Goal: Task Accomplishment & Management: Complete application form

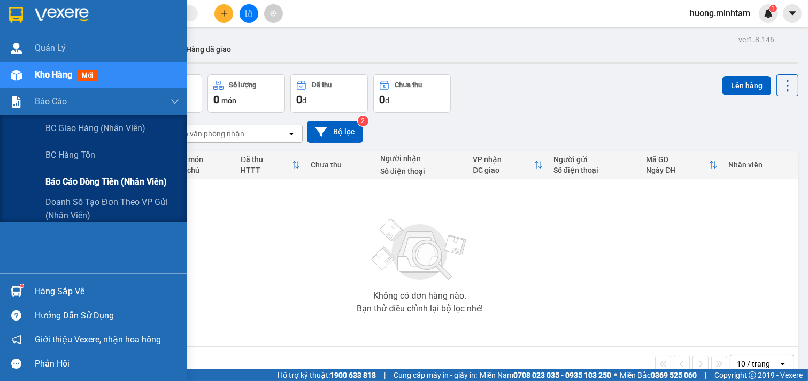
click at [134, 185] on span "Báo cáo dòng tiền (nhân viên)" at bounding box center [105, 181] width 121 height 13
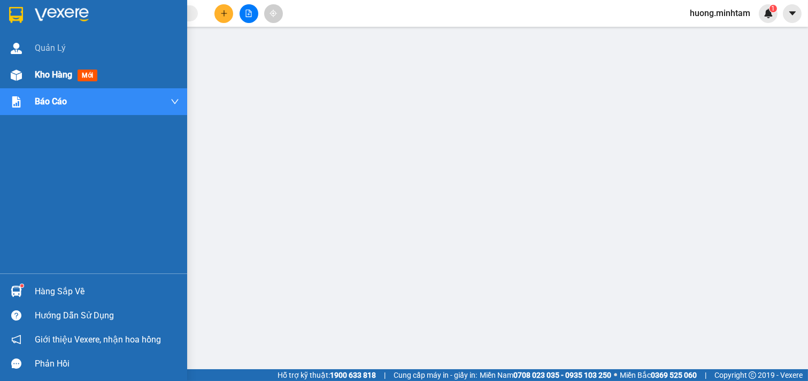
click at [51, 73] on span "Kho hàng" at bounding box center [53, 75] width 37 height 10
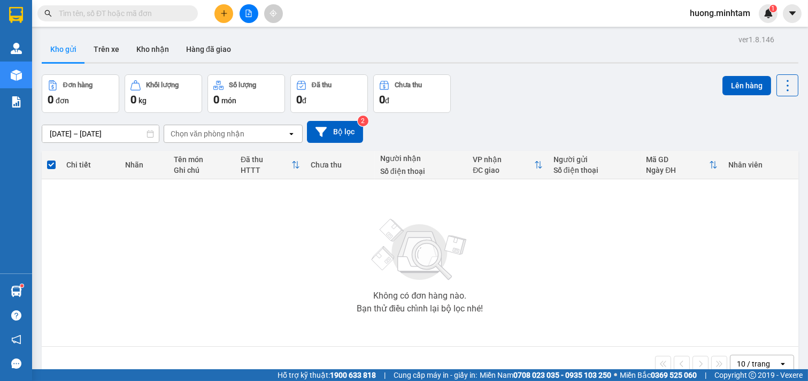
click at [223, 14] on icon "plus" at bounding box center [223, 13] width 7 height 7
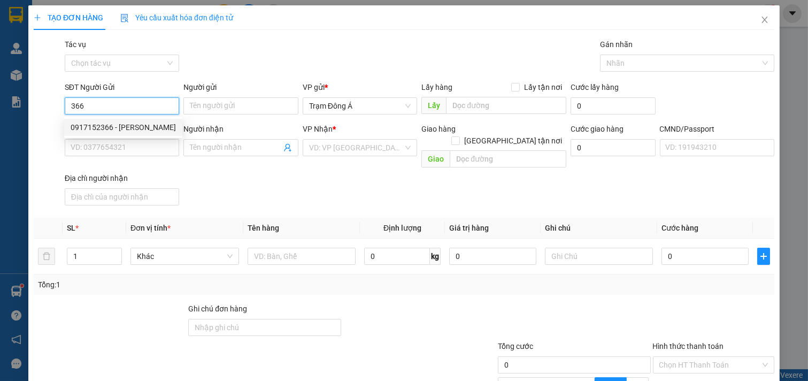
click at [97, 124] on div "0917152366 - THANH LIÊM" at bounding box center [123, 127] width 105 height 12
type input "0917152366"
type input "THANH LIÊM"
type input "0833888856"
type input "ANH KHOA"
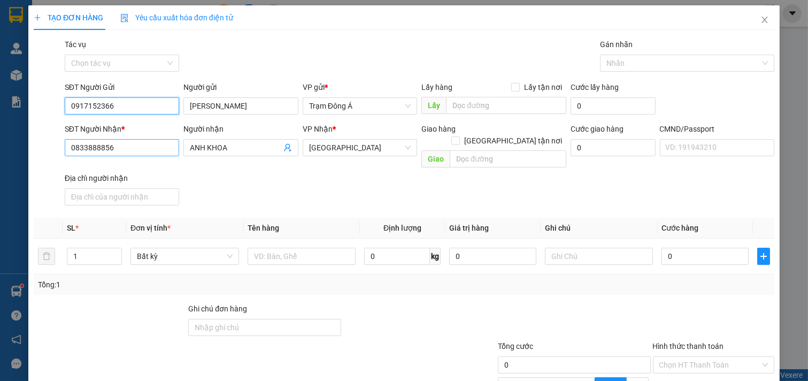
type input "0917152366"
drag, startPoint x: 142, startPoint y: 151, endPoint x: 4, endPoint y: 152, distance: 137.9
click at [4, 152] on div "TẠO ĐƠN HÀNG Yêu cầu xuất hóa đơn điện tử Transit Pickup Surcharge Ids Transit …" at bounding box center [404, 190] width 808 height 381
type input "0899479969"
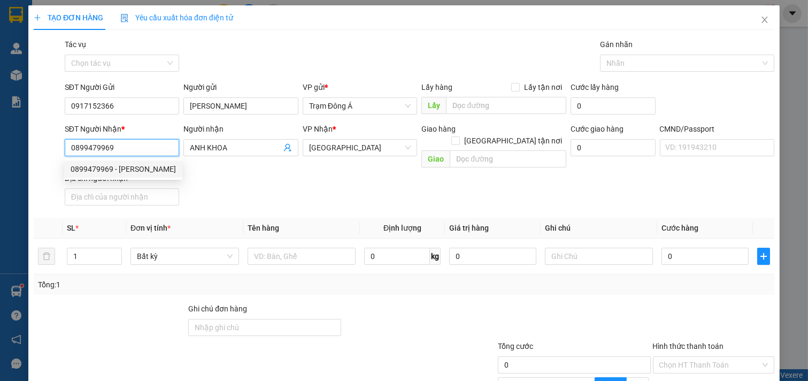
click at [137, 166] on div "0899479969 - ANH LAM" at bounding box center [123, 169] width 105 height 12
type input "ANH LAM"
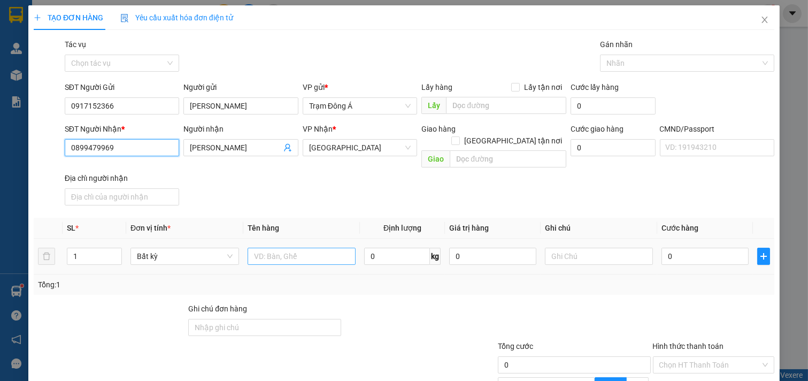
type input "0899479969"
click at [293, 248] on input "text" at bounding box center [302, 256] width 109 height 17
type input "1K GIẤY 2KG NP"
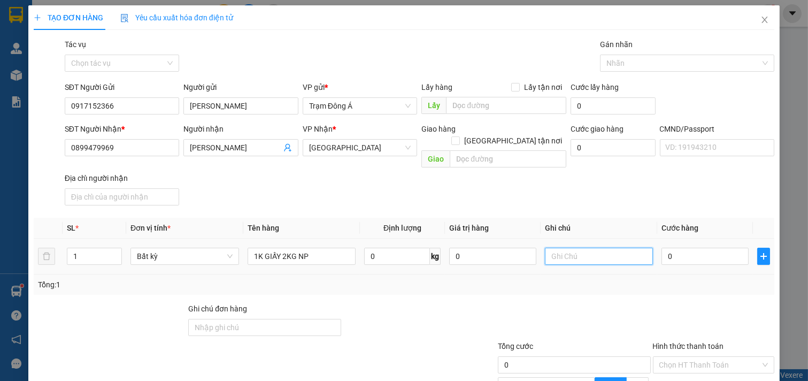
click at [587, 248] on input "text" at bounding box center [599, 256] width 109 height 17
type input "HUONG"
type input "2"
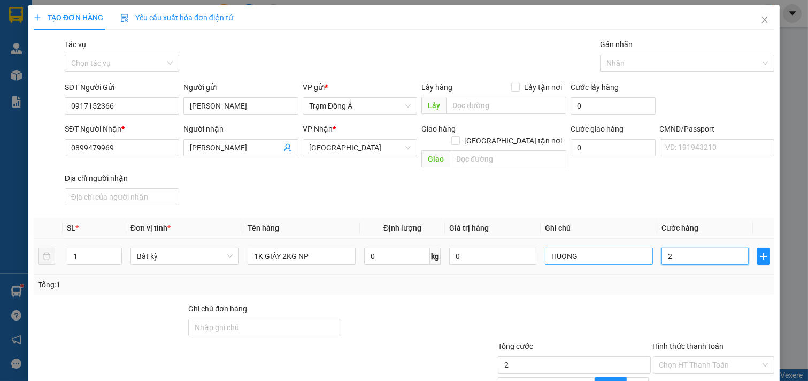
type input "20"
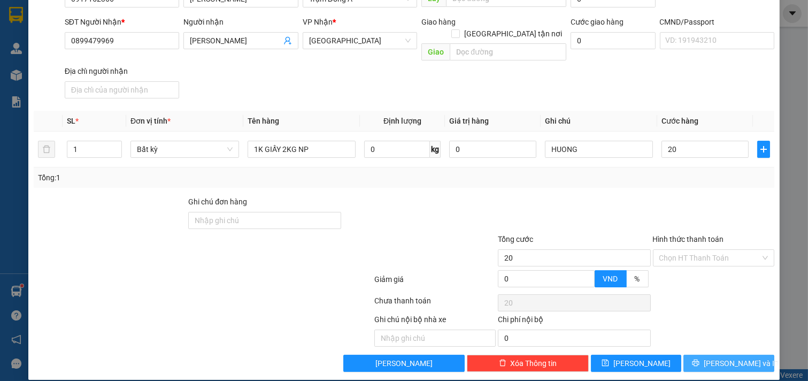
type input "20.000"
click at [736, 354] on button "[PERSON_NAME] và In" at bounding box center [728, 362] width 91 height 17
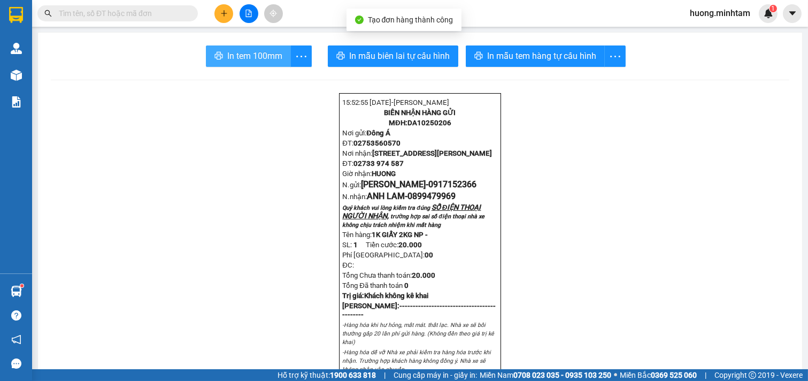
click at [248, 63] on button "In tem 100mm" at bounding box center [248, 55] width 85 height 21
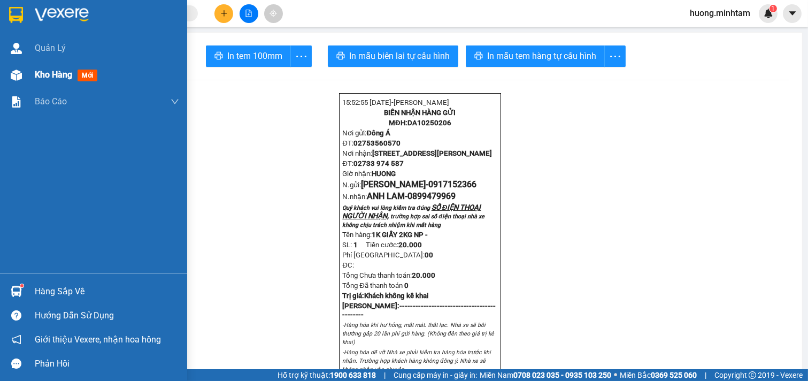
click at [57, 77] on span "Kho hàng" at bounding box center [53, 75] width 37 height 10
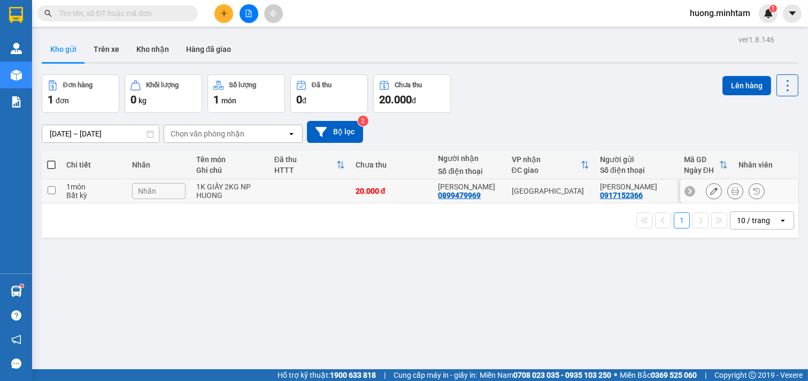
click at [57, 191] on td at bounding box center [51, 191] width 19 height 24
checkbox input "true"
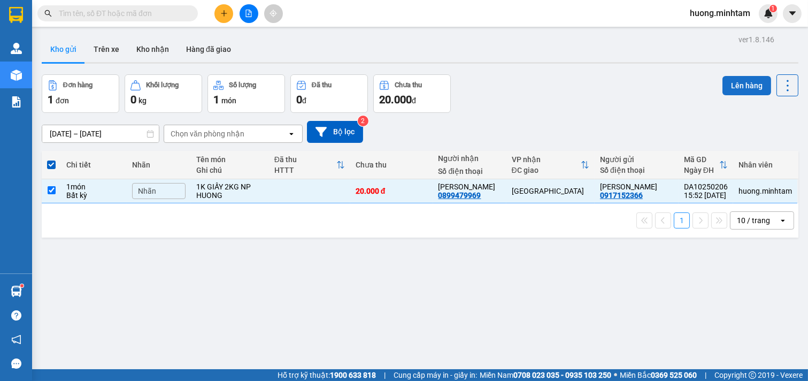
click at [736, 86] on button "Lên hàng" at bounding box center [746, 85] width 49 height 19
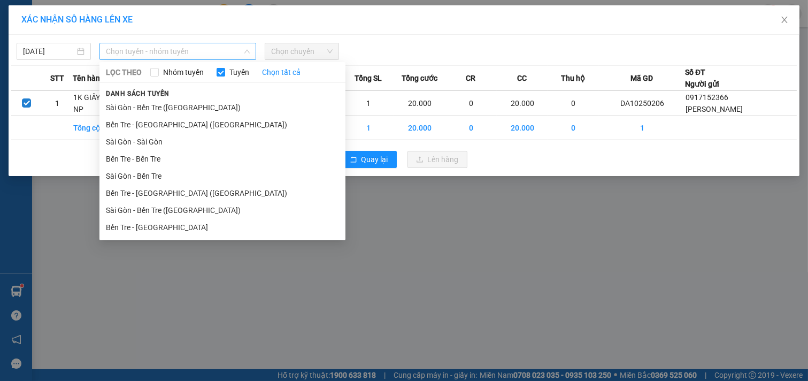
click at [232, 55] on span "Chọn tuyến - nhóm tuyến" at bounding box center [178, 51] width 144 height 16
click at [158, 229] on li "Bến Tre - [GEOGRAPHIC_DATA]" at bounding box center [222, 227] width 246 height 17
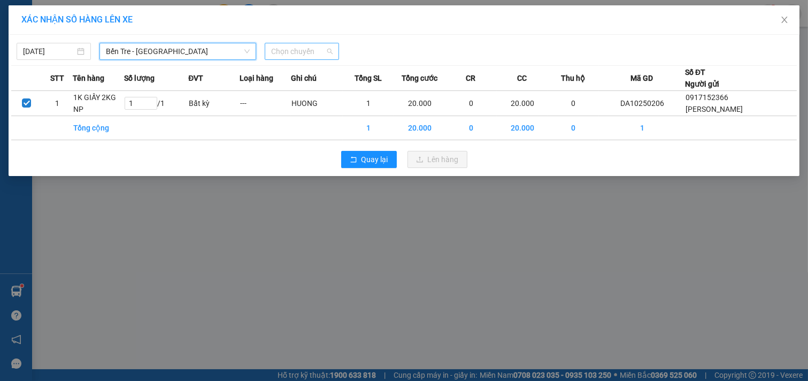
click at [312, 50] on span "Chọn chuyến" at bounding box center [301, 51] width 61 height 16
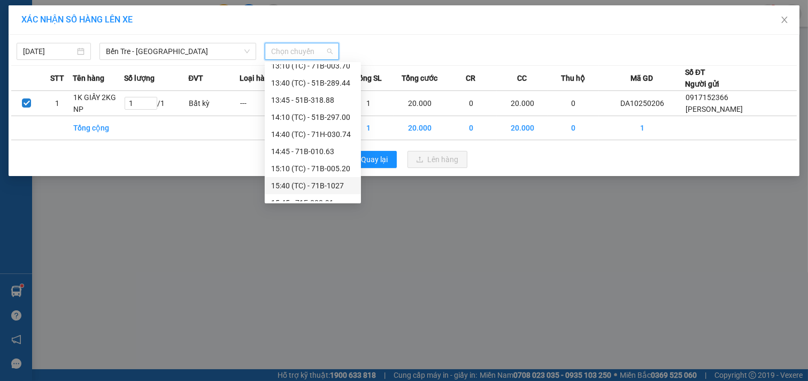
scroll to position [237, 0]
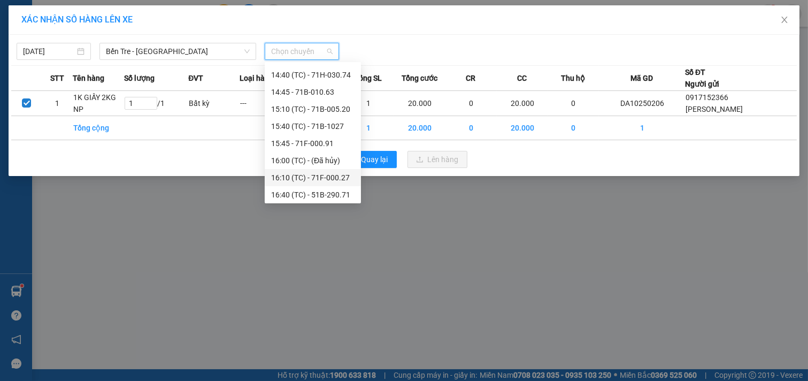
click at [317, 173] on div "16:10 (TC) - 71F-000.27" at bounding box center [312, 178] width 83 height 12
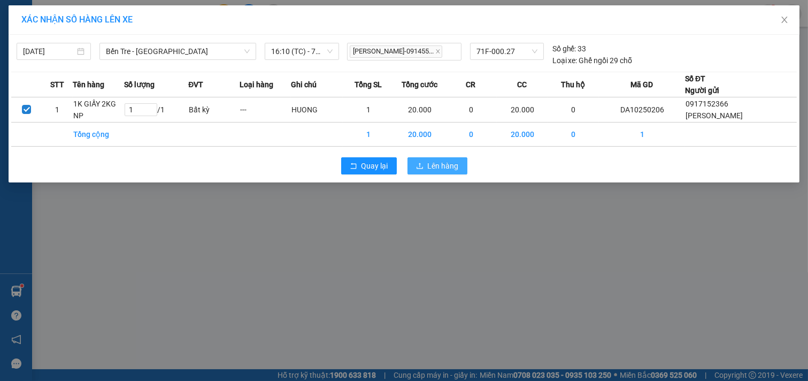
click at [458, 158] on button "Lên hàng" at bounding box center [437, 165] width 60 height 17
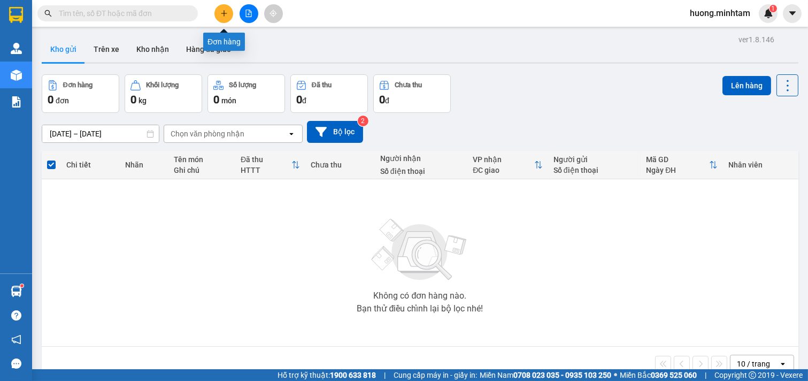
click at [225, 10] on icon "plus" at bounding box center [223, 13] width 7 height 7
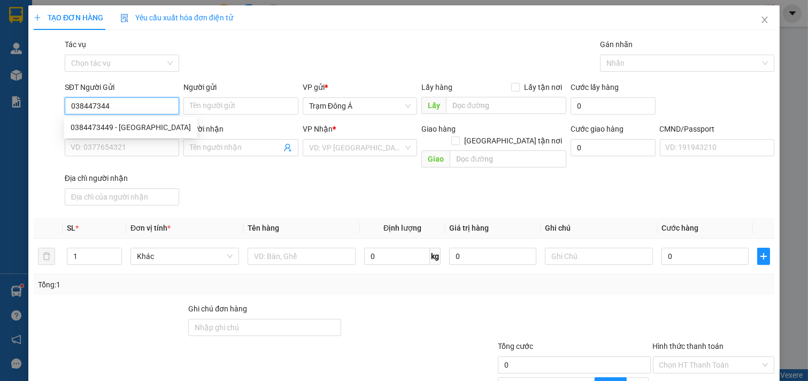
type input "0384473449"
click at [140, 126] on div "0384473449 - MỸ NGA" at bounding box center [131, 127] width 120 height 12
type input "MỸ NGA"
type input "0905123910"
type input "TÂM"
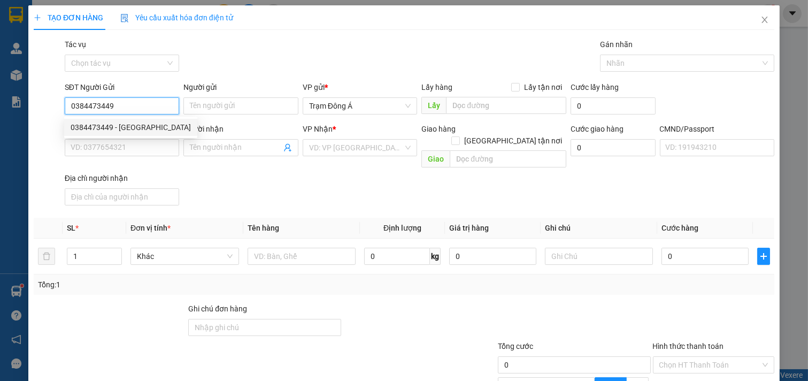
type input "083303002696"
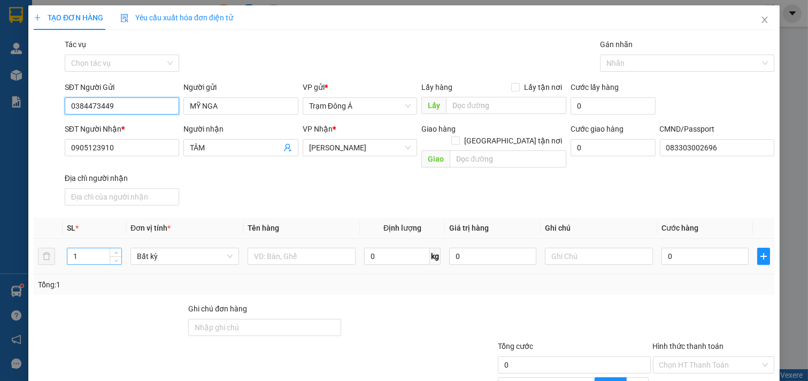
type input "0384473449"
drag, startPoint x: 82, startPoint y: 242, endPoint x: 0, endPoint y: 245, distance: 82.4
click at [0, 246] on div "TẠO ĐƠN HÀNG Yêu cầu xuất hóa đơn điện tử Transit Pickup Surcharge Ids Transit …" at bounding box center [404, 190] width 808 height 381
type input "2"
click at [290, 248] on input "text" at bounding box center [302, 256] width 109 height 17
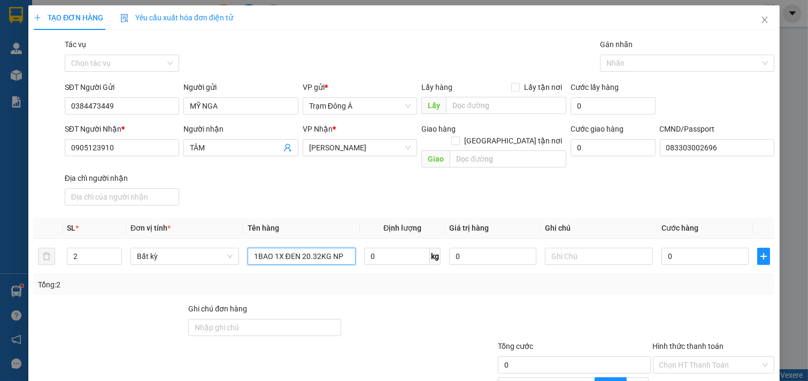
type input "1BAO 1X ĐEN 20.32KG NP"
click at [560, 248] on input "text" at bounding box center [599, 256] width 109 height 17
type input "HUONG CK"
type input "9"
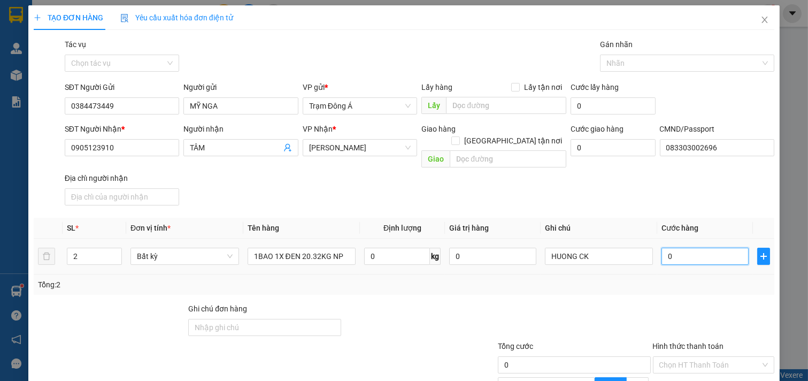
type input "9"
type input "95"
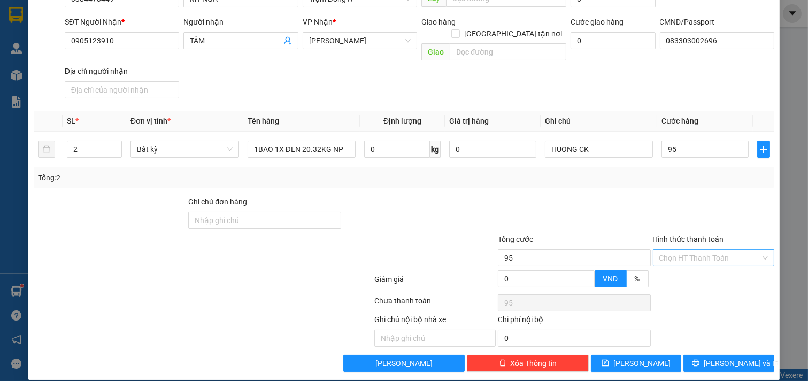
type input "95.000"
drag, startPoint x: 716, startPoint y: 245, endPoint x: 718, endPoint y: 250, distance: 5.5
click at [717, 250] on input "Hình thức thanh toán" at bounding box center [710, 258] width 102 height 16
click at [709, 267] on div "Tại văn phòng" at bounding box center [705, 267] width 107 height 12
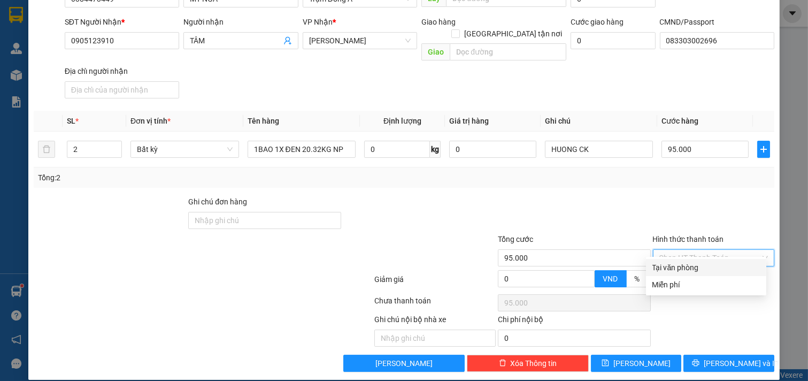
type input "0"
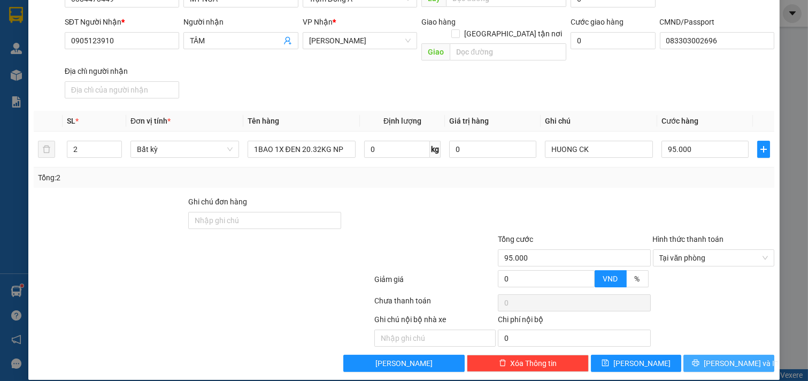
click at [730, 357] on span "[PERSON_NAME] và In" at bounding box center [741, 363] width 75 height 12
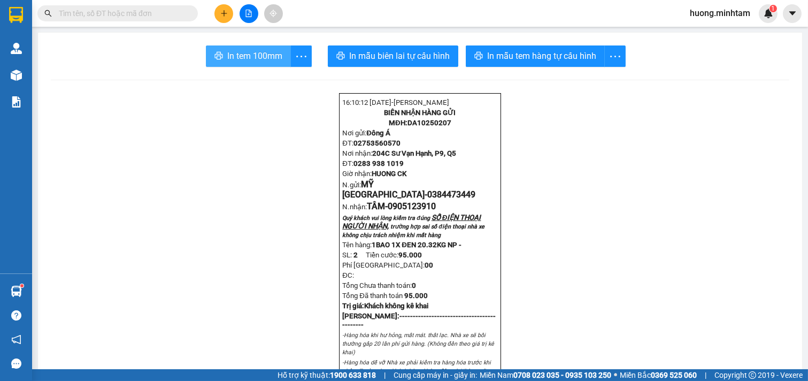
click at [249, 55] on span "In tem 100mm" at bounding box center [254, 55] width 55 height 13
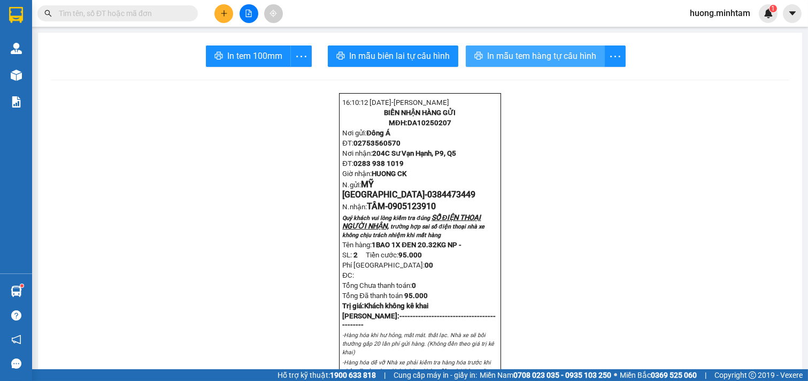
click at [520, 53] on span "In mẫu tem hàng tự cấu hình" at bounding box center [541, 55] width 109 height 13
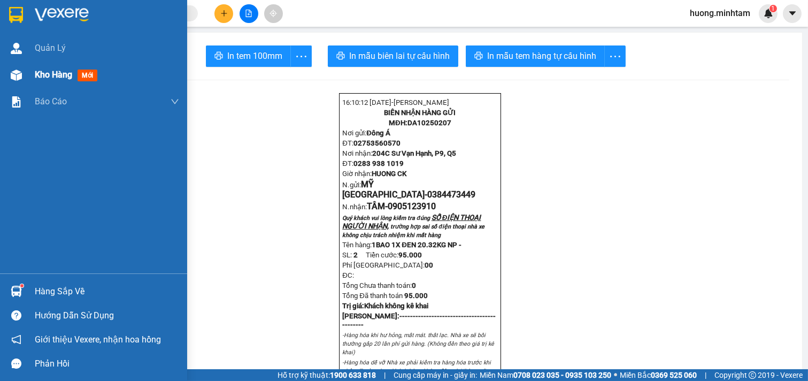
click at [32, 68] on div "Kho hàng mới" at bounding box center [93, 74] width 187 height 27
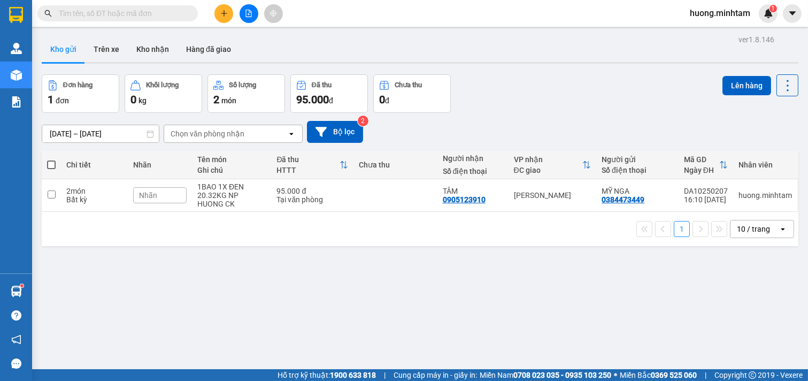
click at [52, 165] on span at bounding box center [51, 164] width 9 height 9
click at [51, 159] on input "checkbox" at bounding box center [51, 159] width 0 height 0
checkbox input "true"
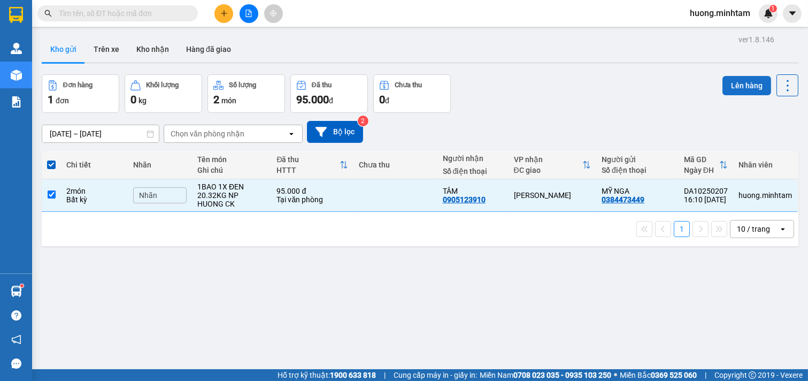
click at [744, 86] on button "Lên hàng" at bounding box center [746, 85] width 49 height 19
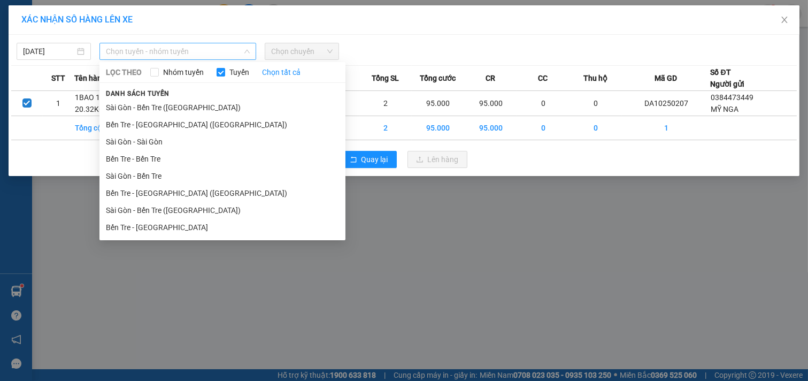
click at [225, 47] on span "Chọn tuyến - nhóm tuyến" at bounding box center [178, 51] width 144 height 16
click at [156, 228] on li "Bến Tre - [GEOGRAPHIC_DATA]" at bounding box center [222, 227] width 246 height 17
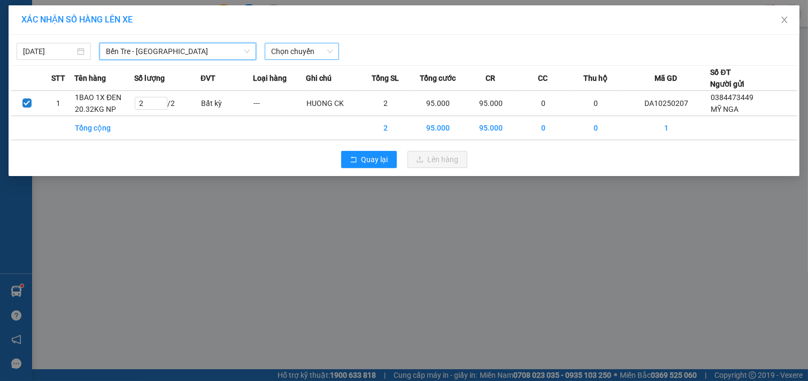
click at [324, 49] on span "Chọn chuyến" at bounding box center [301, 51] width 61 height 16
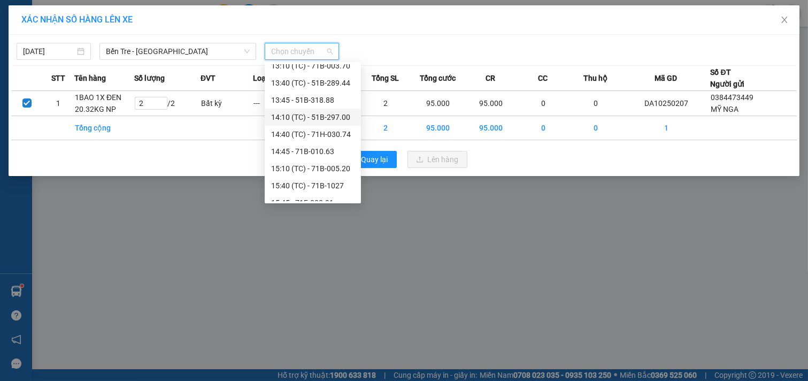
scroll to position [237, 0]
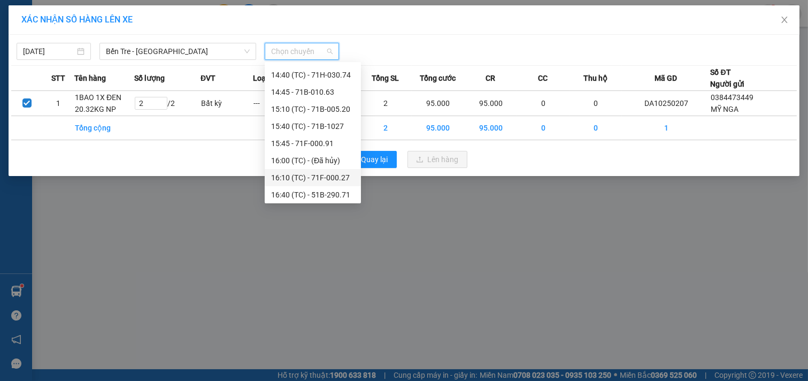
click at [318, 176] on div "16:10 (TC) - 71F-000.27" at bounding box center [312, 178] width 83 height 12
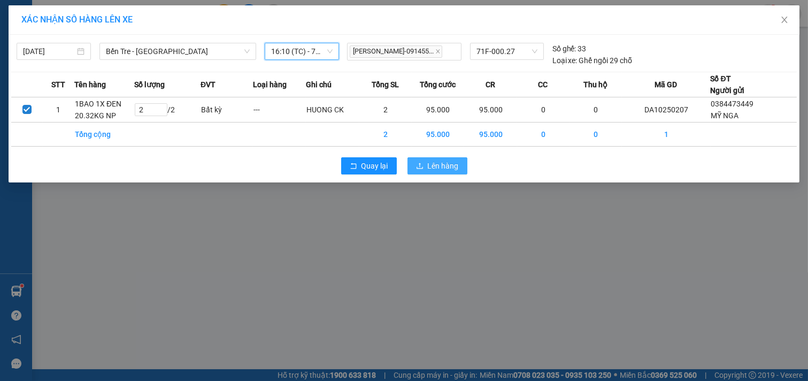
click at [445, 157] on button "Lên hàng" at bounding box center [437, 165] width 60 height 17
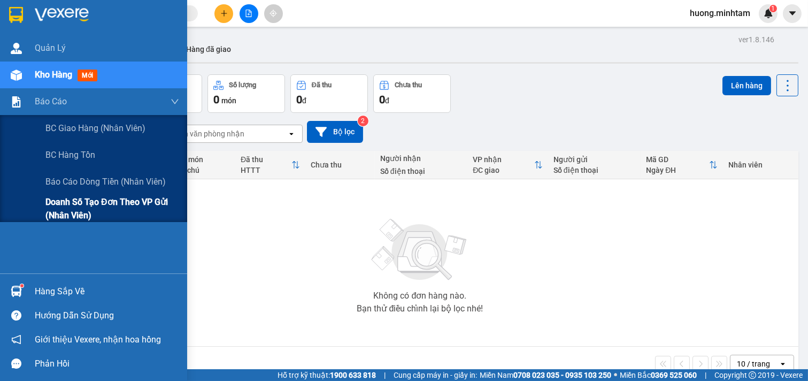
click at [102, 205] on span "Doanh số tạo đơn theo VP gửi (nhân viên)" at bounding box center [112, 208] width 134 height 27
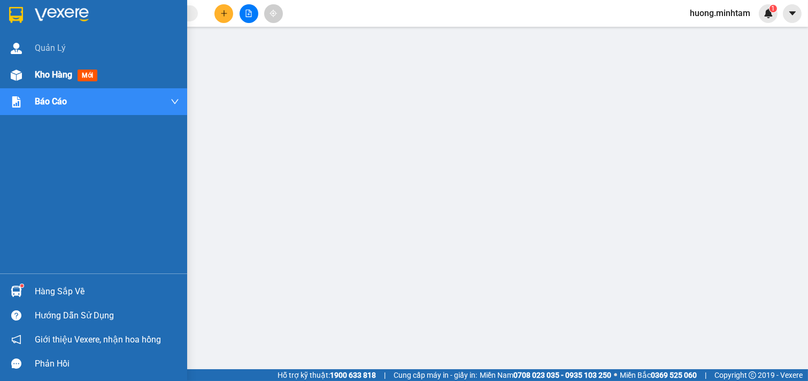
click at [50, 76] on span "Kho hàng" at bounding box center [53, 75] width 37 height 10
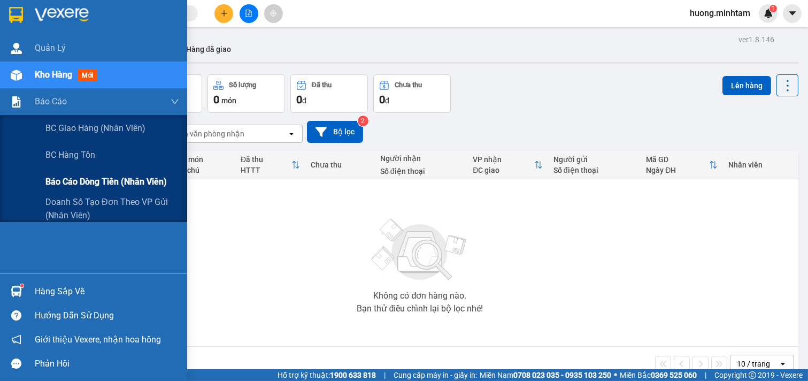
click at [88, 186] on span "Báo cáo dòng tiền (nhân viên)" at bounding box center [105, 181] width 121 height 13
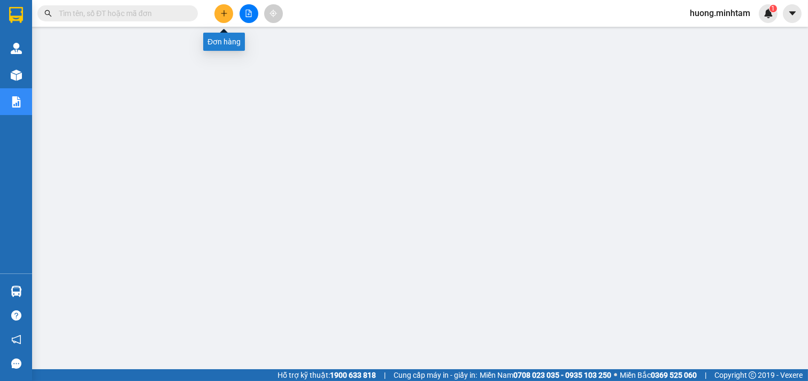
click at [225, 12] on icon "plus" at bounding box center [223, 13] width 7 height 7
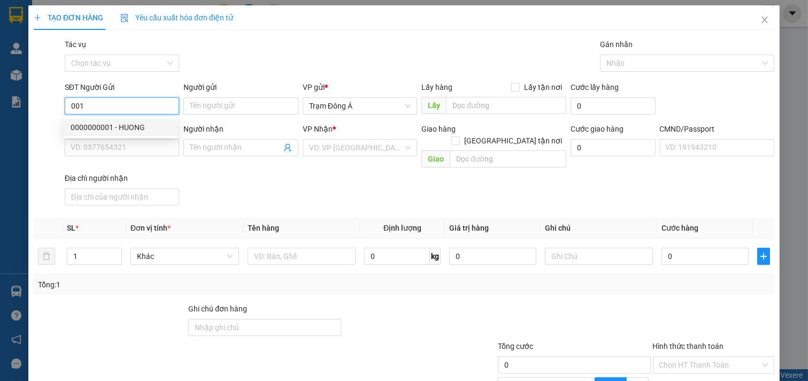
click at [100, 125] on div "0000000001 - HUONG" at bounding box center [121, 127] width 101 height 12
type input "0000000001"
type input "HUONG"
type input "00000000000000"
type input "[PERSON_NAME] NX"
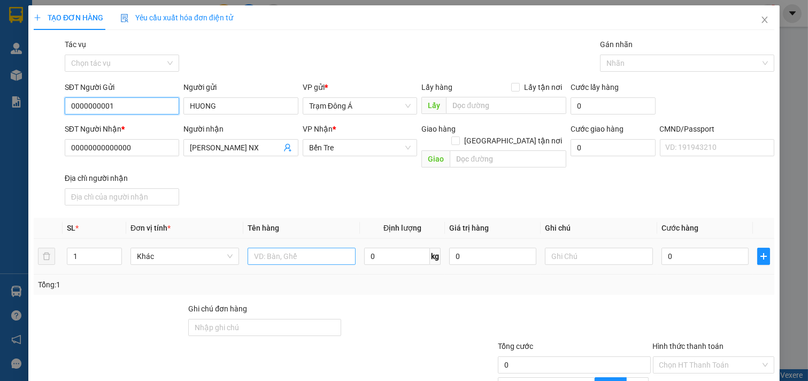
type input "0000000001"
click at [281, 248] on input "text" at bounding box center [302, 256] width 109 height 17
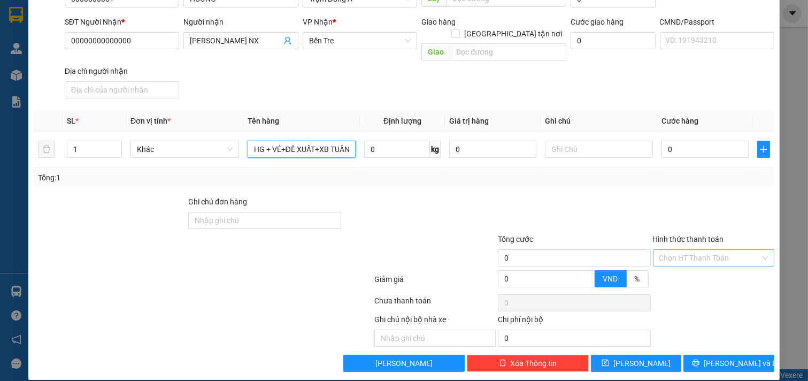
type input "1PBHG + VÉ+ĐỀ XUẤT+XB TUẦN"
drag, startPoint x: 714, startPoint y: 242, endPoint x: 693, endPoint y: 284, distance: 47.6
click at [714, 250] on input "Hình thức thanh toán" at bounding box center [710, 258] width 102 height 16
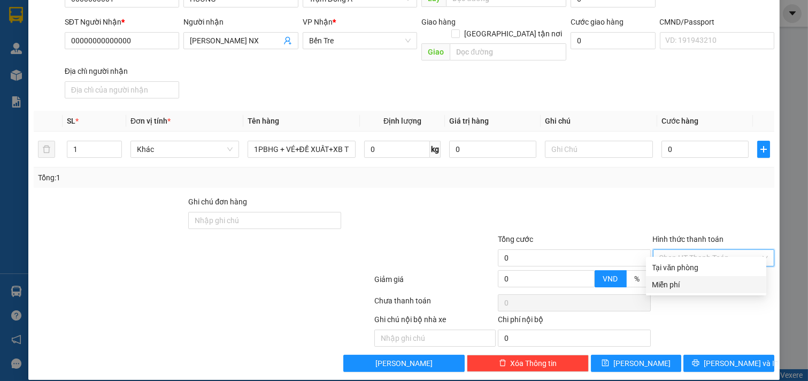
click at [690, 287] on div "Miễn phí" at bounding box center [705, 285] width 107 height 12
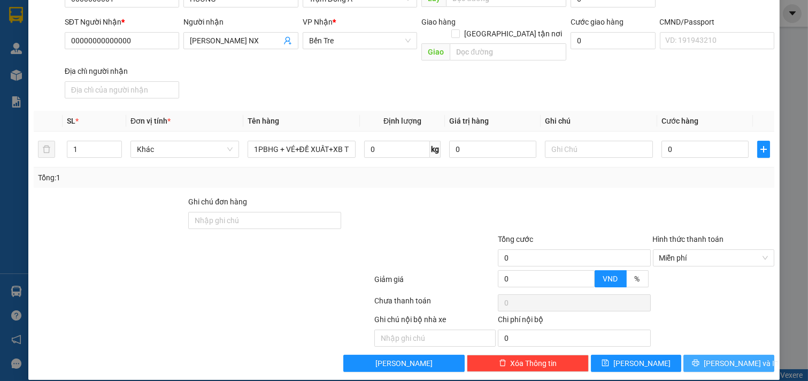
click at [720, 357] on span "[PERSON_NAME] và In" at bounding box center [741, 363] width 75 height 12
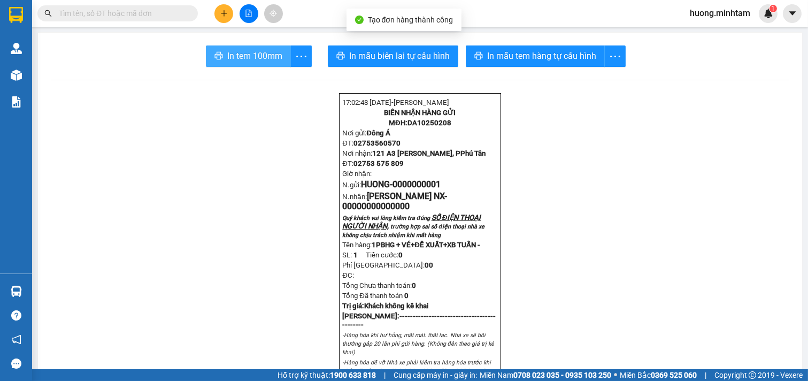
click at [251, 47] on button "In tem 100mm" at bounding box center [248, 55] width 85 height 21
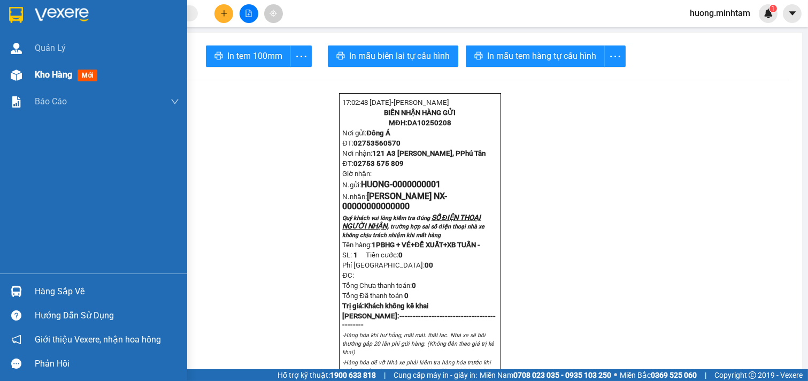
click at [56, 79] on span "Kho hàng" at bounding box center [53, 75] width 37 height 10
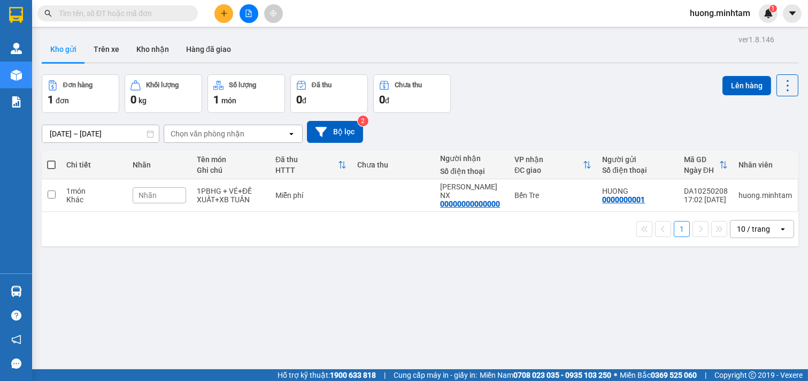
click at [56, 169] on th at bounding box center [51, 165] width 19 height 28
click at [55, 163] on span at bounding box center [51, 164] width 9 height 9
click at [51, 159] on input "checkbox" at bounding box center [51, 159] width 0 height 0
checkbox input "true"
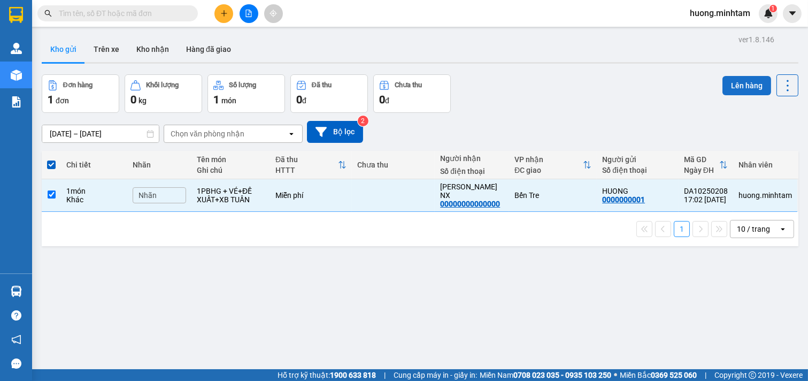
click at [736, 84] on button "Lên hàng" at bounding box center [746, 85] width 49 height 19
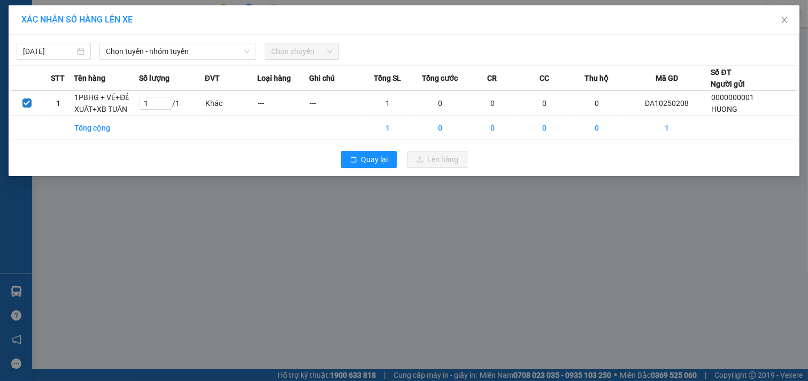
click at [212, 42] on div "[DATE] Chọn tuyến - nhóm tuyến Chọn chuyến" at bounding box center [403, 48] width 785 height 22
click at [213, 51] on span "Chọn tuyến - nhóm tuyến" at bounding box center [178, 51] width 144 height 16
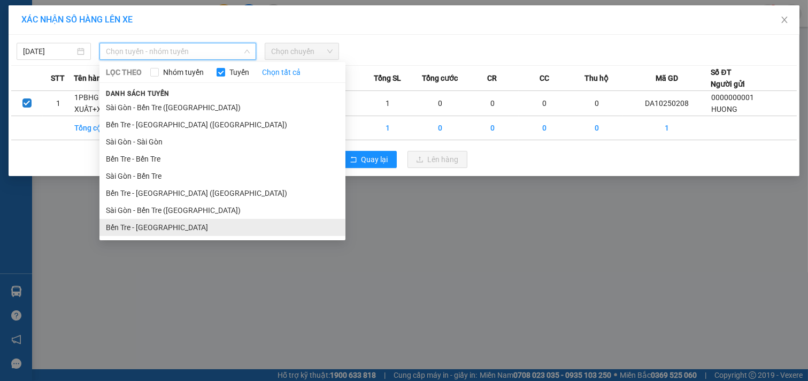
click at [148, 230] on li "Bến Tre - [GEOGRAPHIC_DATA]" at bounding box center [222, 227] width 246 height 17
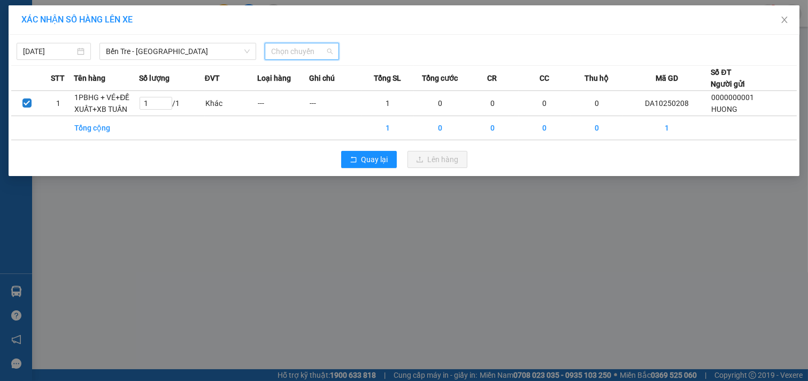
click at [298, 59] on input "search" at bounding box center [298, 51] width 54 height 16
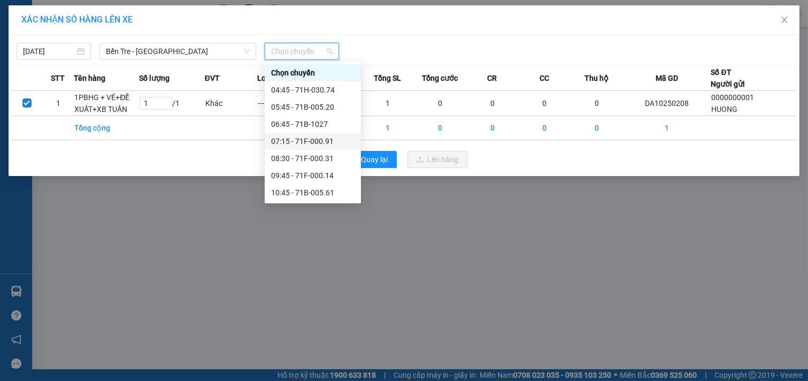
scroll to position [376, 0]
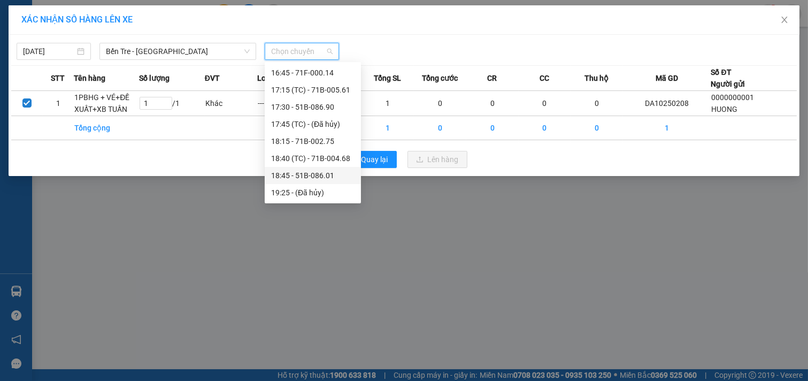
click at [290, 176] on div "18:45 - 51B-086.01" at bounding box center [312, 175] width 83 height 12
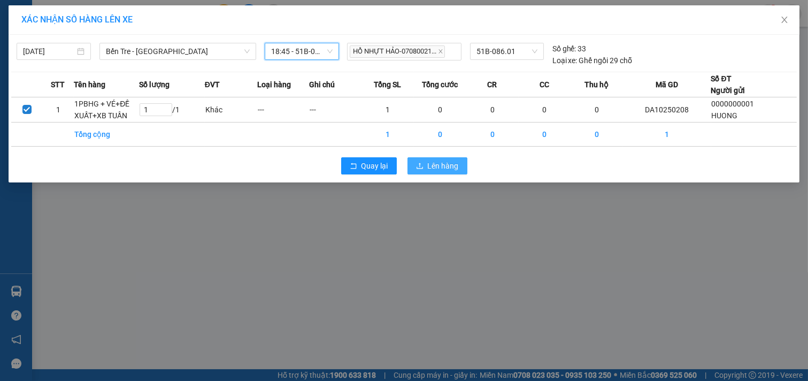
click at [462, 164] on button "Lên hàng" at bounding box center [437, 165] width 60 height 17
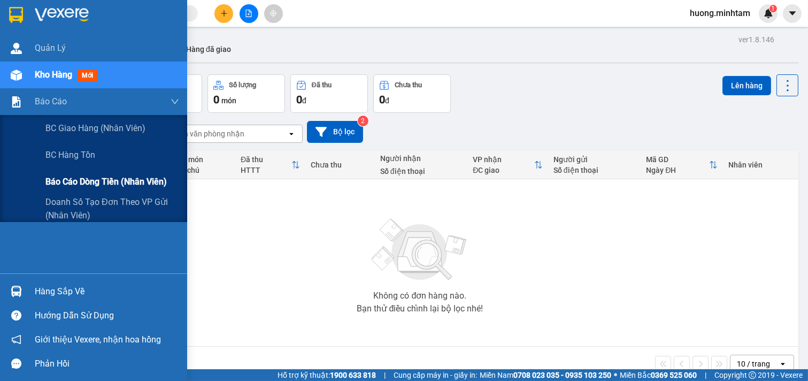
click at [110, 183] on span "Báo cáo dòng tiền (nhân viên)" at bounding box center [105, 181] width 121 height 13
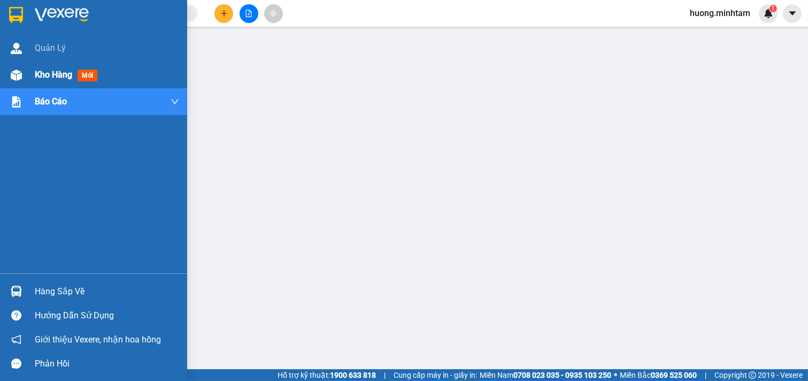
click at [50, 71] on span "Kho hàng" at bounding box center [53, 75] width 37 height 10
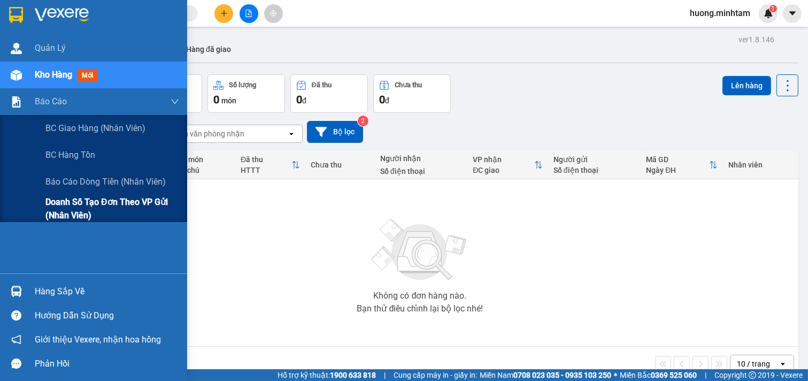
click at [78, 197] on span "Doanh số tạo đơn theo VP gửi (nhân viên)" at bounding box center [112, 208] width 134 height 27
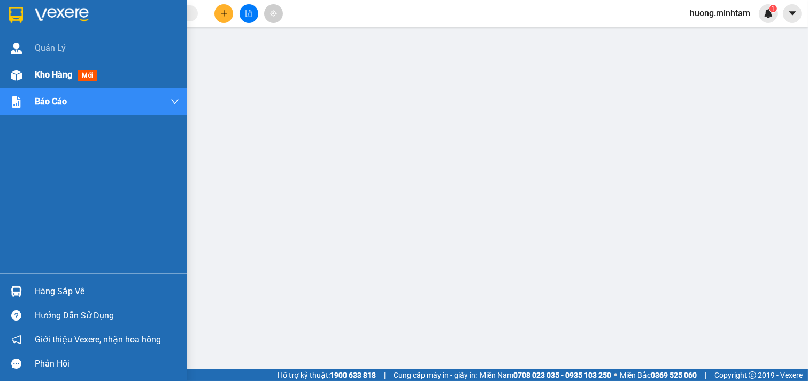
click at [57, 78] on span "Kho hàng" at bounding box center [53, 75] width 37 height 10
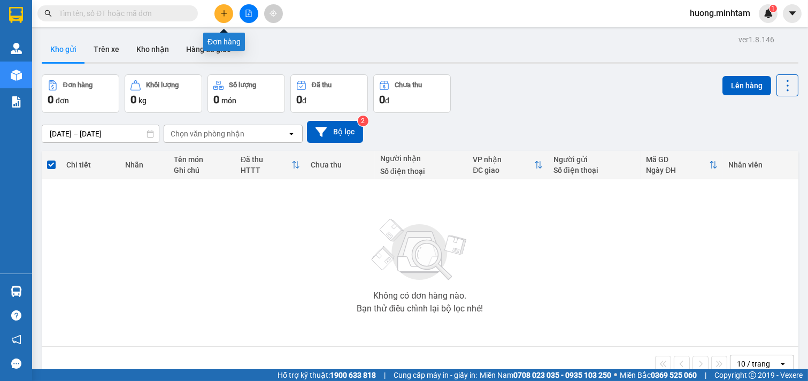
click at [228, 10] on button at bounding box center [223, 13] width 19 height 19
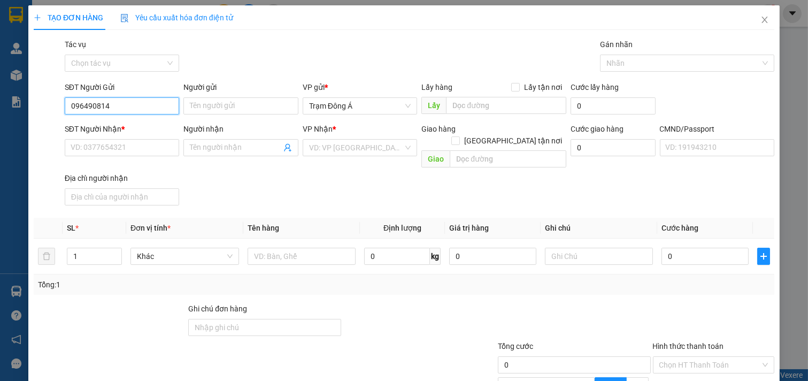
type input "0964908149"
click at [129, 123] on div "0964908149 - THỦY" at bounding box center [121, 127] width 101 height 12
type input "THỦY"
type input "0774732549"
type input "NHƯ"
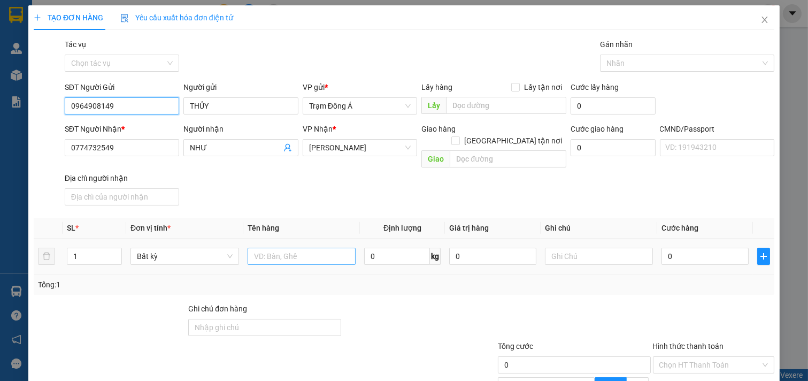
type input "0964908149"
click at [265, 248] on input "text" at bounding box center [302, 256] width 109 height 17
type input "1X HỒNG 4KG NP"
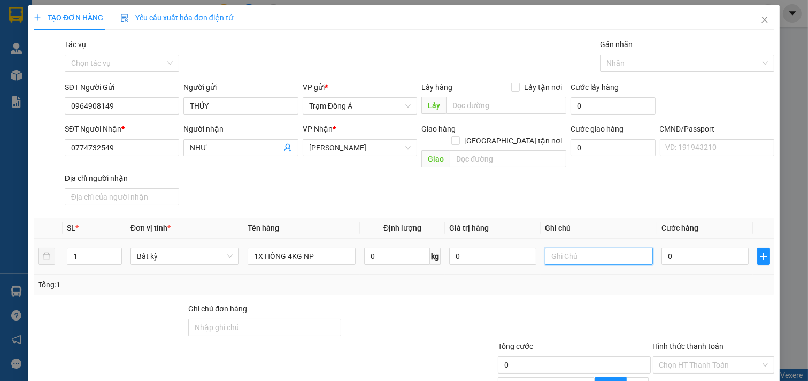
click at [549, 248] on input "text" at bounding box center [599, 256] width 109 height 17
type input "HUONG"
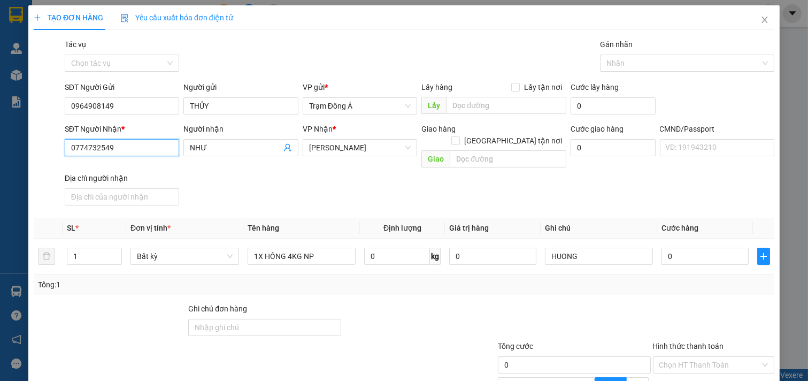
drag, startPoint x: 141, startPoint y: 151, endPoint x: 0, endPoint y: 133, distance: 142.4
click at [0, 134] on div "TẠO ĐƠN HÀNG Yêu cầu xuất hóa đơn điện tử Transit Pickup Surcharge Ids Transit …" at bounding box center [404, 190] width 808 height 381
type input "0909708562"
click at [681, 248] on input "0" at bounding box center [704, 256] width 87 height 17
type input "2"
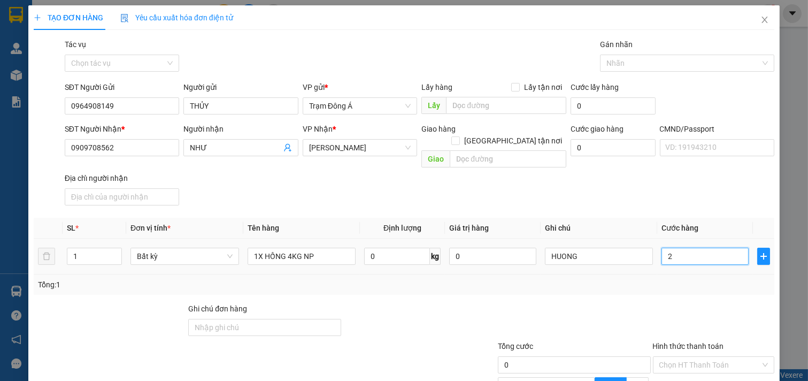
type input "2"
type input "20"
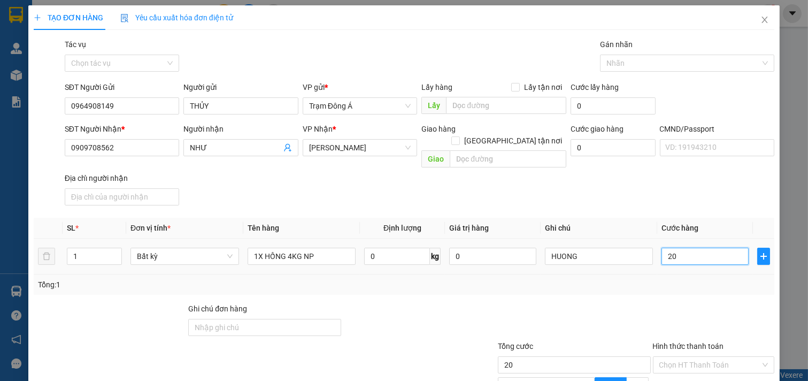
scroll to position [107, 0]
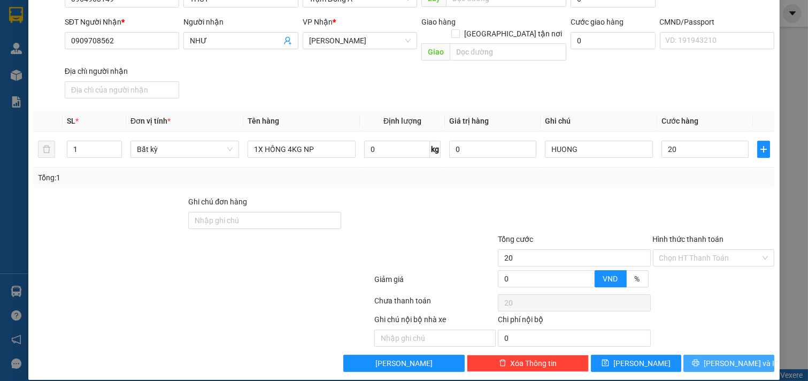
type input "20.000"
click at [726, 357] on span "[PERSON_NAME] và In" at bounding box center [741, 363] width 75 height 12
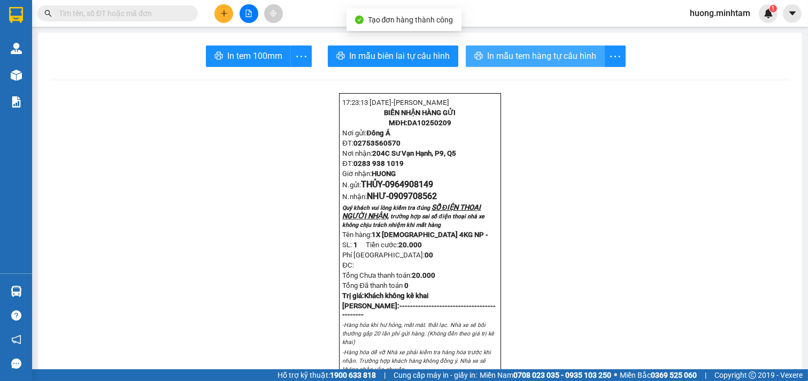
click at [546, 57] on span "In mẫu tem hàng tự cấu hình" at bounding box center [541, 55] width 109 height 13
click at [243, 53] on div "In tem 100mm" at bounding box center [259, 55] width 106 height 21
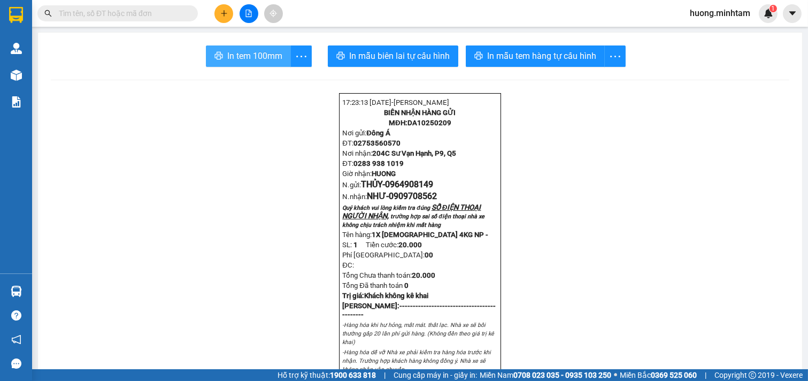
drag, startPoint x: 546, startPoint y: 57, endPoint x: 243, endPoint y: 53, distance: 302.6
click at [243, 53] on span "In tem 100mm" at bounding box center [254, 55] width 55 height 13
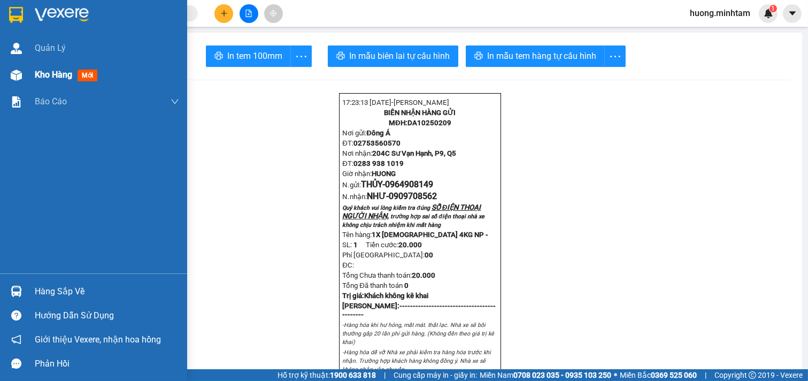
click at [64, 79] on span "Kho hàng" at bounding box center [53, 75] width 37 height 10
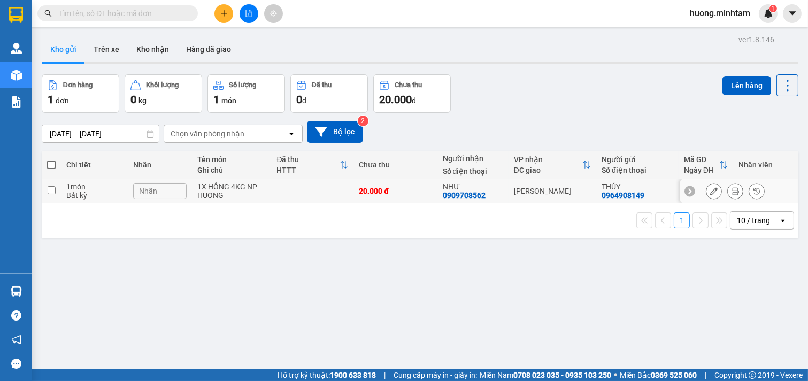
click at [48, 189] on input "checkbox" at bounding box center [52, 190] width 8 height 8
checkbox input "true"
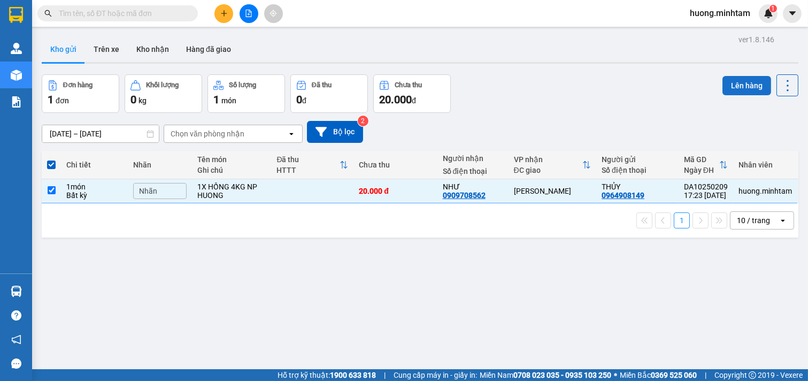
click at [746, 88] on button "Lên hàng" at bounding box center [746, 85] width 49 height 19
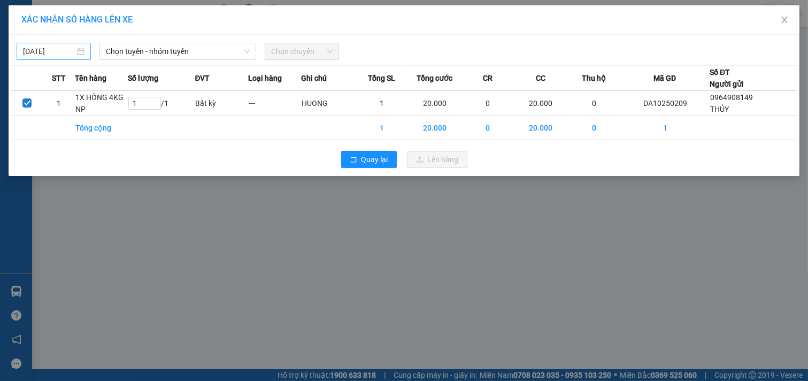
click at [55, 55] on input "[DATE]" at bounding box center [49, 51] width 52 height 12
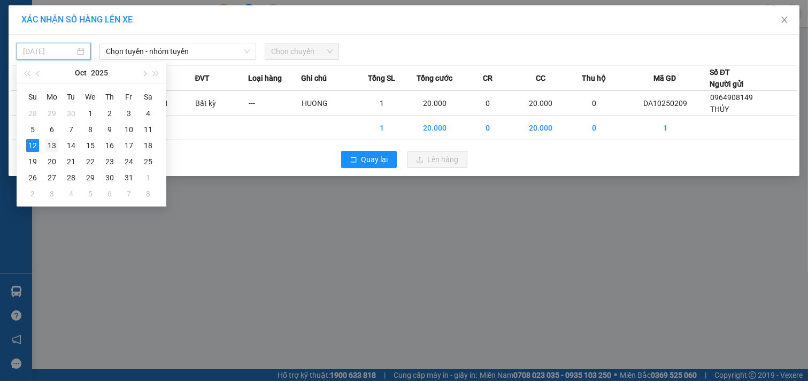
click at [50, 145] on div "13" at bounding box center [51, 145] width 13 height 13
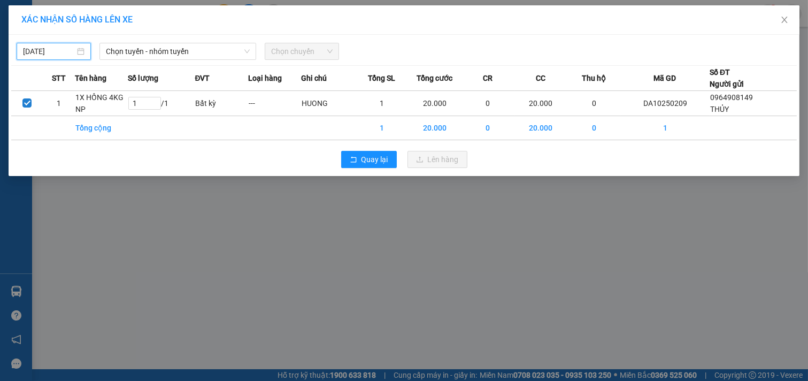
type input "[DATE]"
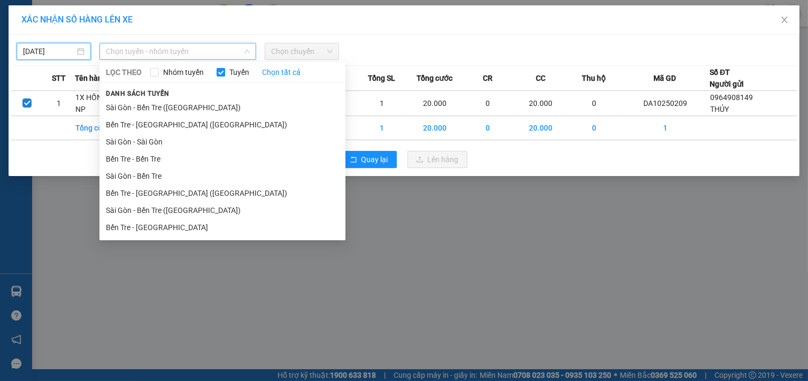
click at [183, 51] on span "Chọn tuyến - nhóm tuyến" at bounding box center [178, 51] width 144 height 16
drag, startPoint x: 148, startPoint y: 230, endPoint x: 254, endPoint y: 127, distance: 148.2
click at [153, 226] on li "Bến Tre - [GEOGRAPHIC_DATA]" at bounding box center [222, 227] width 246 height 17
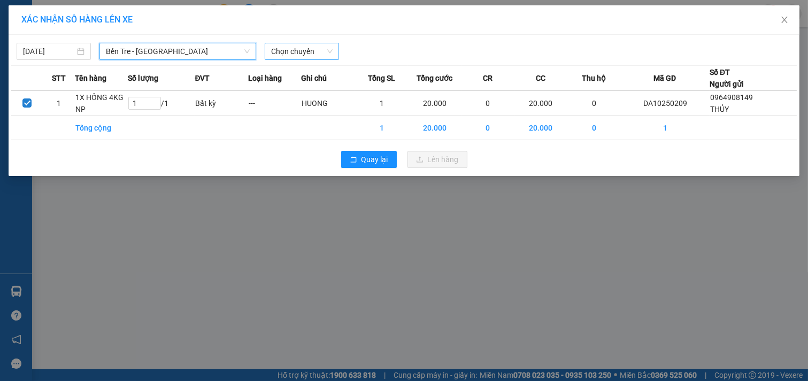
click at [320, 54] on span "Chọn chuyến" at bounding box center [301, 51] width 61 height 16
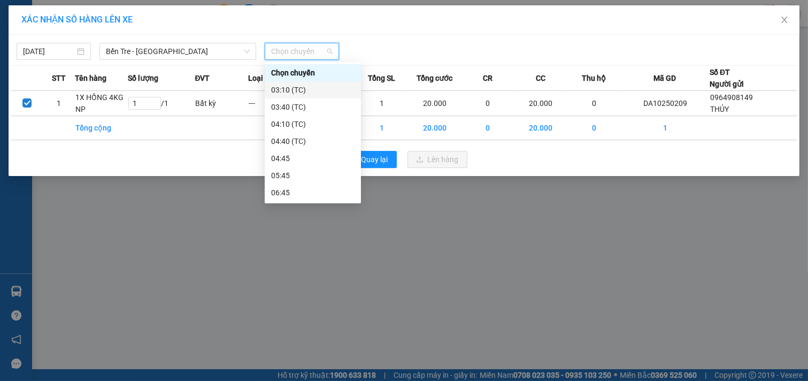
click at [299, 92] on div "03:10 (TC)" at bounding box center [312, 90] width 83 height 12
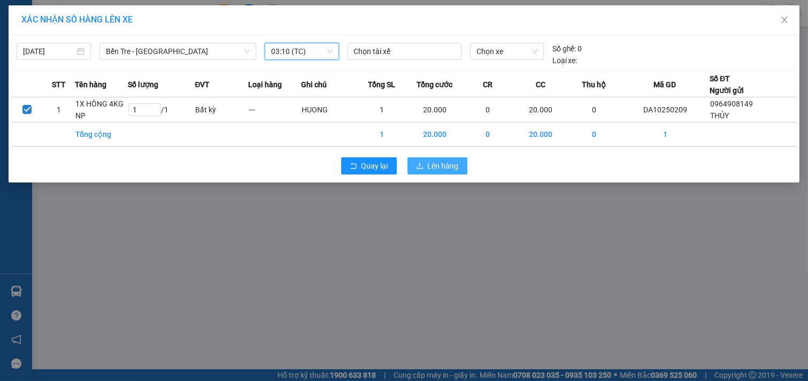
click at [456, 169] on span "Lên hàng" at bounding box center [443, 166] width 31 height 12
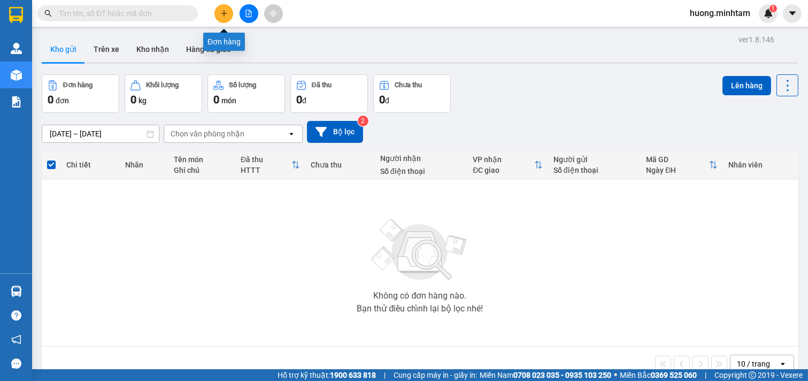
click at [223, 12] on icon "plus" at bounding box center [223, 13] width 1 height 6
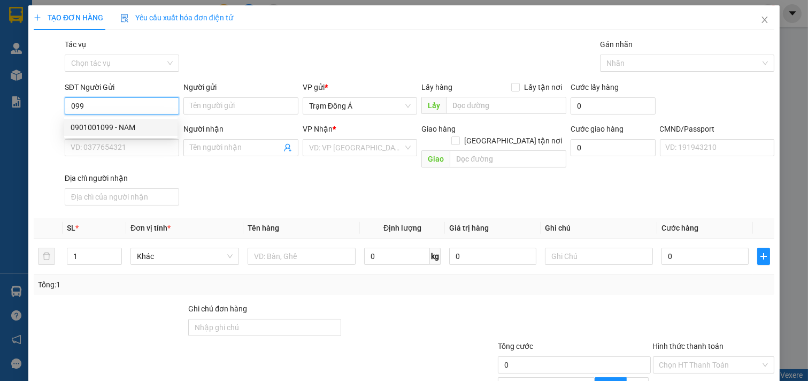
click at [133, 125] on div "0901001099 - NAM" at bounding box center [121, 127] width 101 height 12
type input "0901001099"
type input "NAM"
type input "0909864646"
type input "NHUNG"
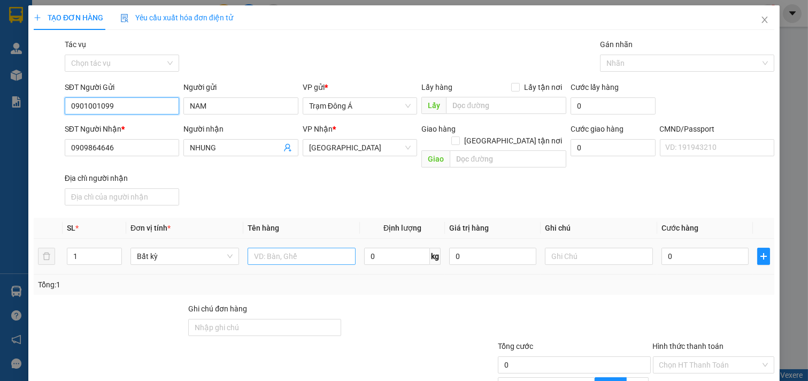
type input "0901001099"
click at [287, 248] on input "text" at bounding box center [302, 256] width 109 height 17
type input "1BAO 12KG"
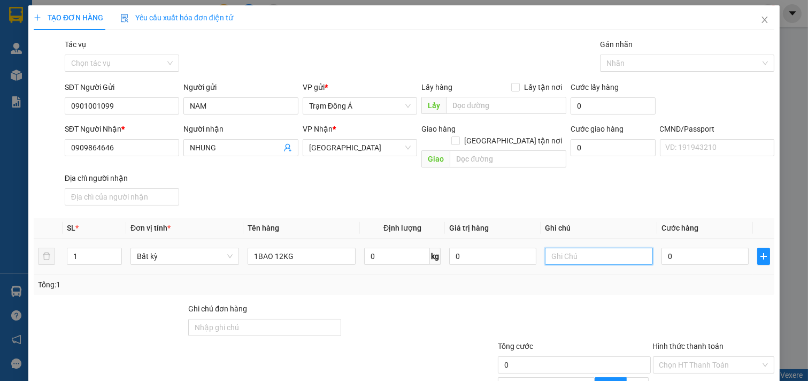
click at [578, 248] on input "text" at bounding box center [599, 256] width 109 height 17
type input "HUONG"
type input "3"
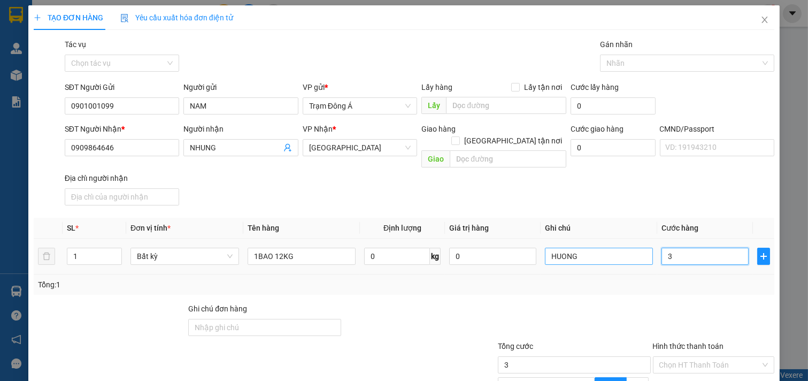
type input "30"
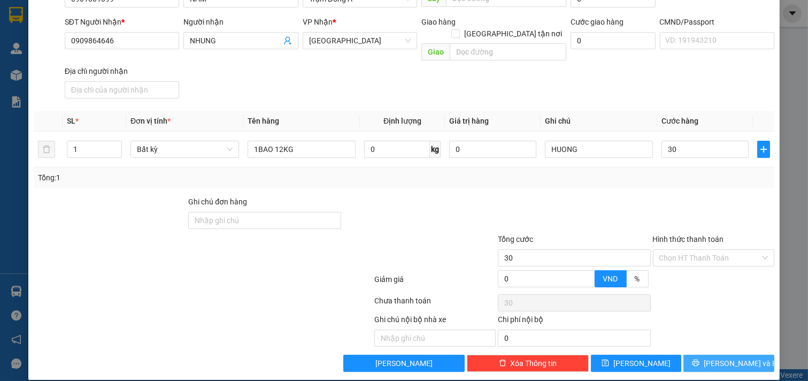
type input "30.000"
click at [699, 359] on span "printer" at bounding box center [695, 363] width 7 height 9
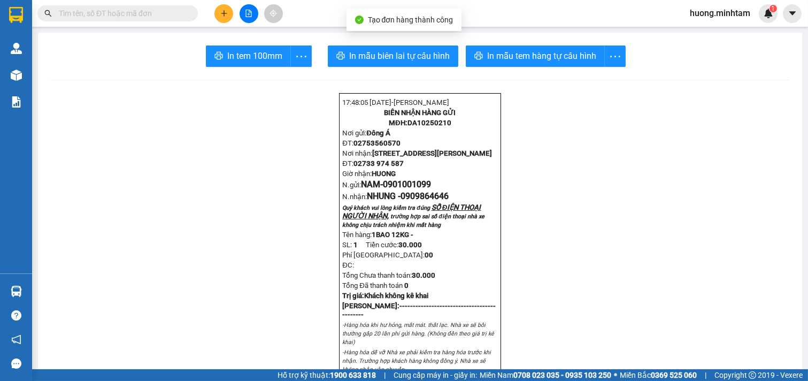
click at [243, 57] on span "In tem 100mm" at bounding box center [254, 55] width 55 height 13
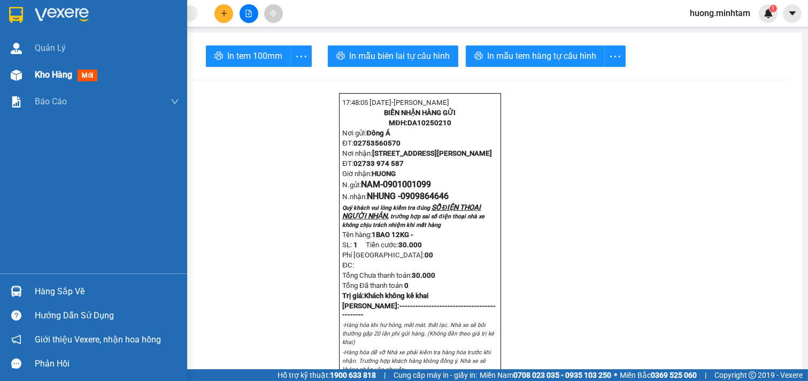
click at [50, 76] on span "Kho hàng" at bounding box center [53, 75] width 37 height 10
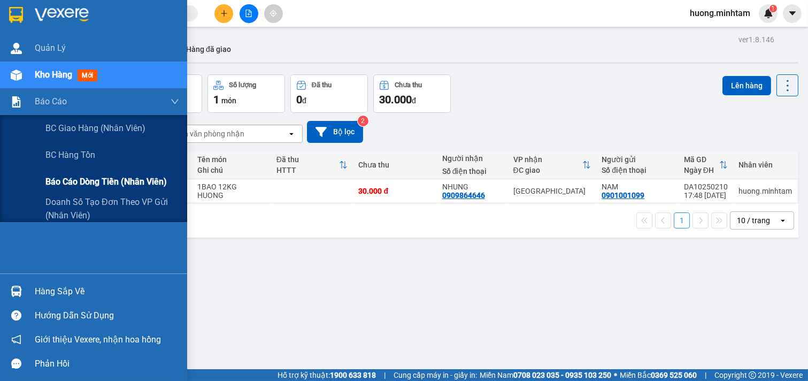
click at [118, 187] on span "Báo cáo dòng tiền (nhân viên)" at bounding box center [105, 181] width 121 height 13
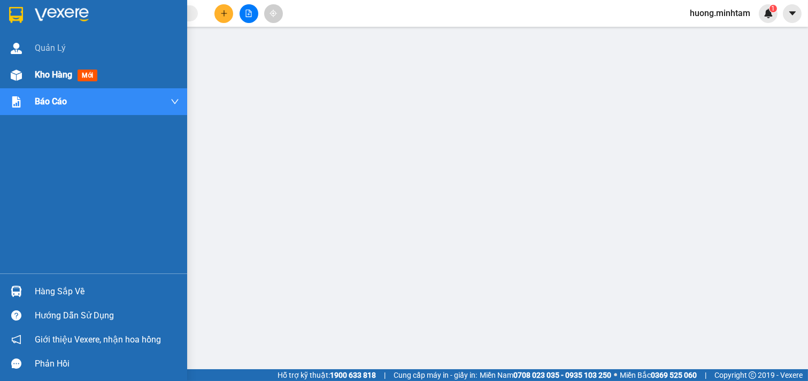
click at [75, 76] on div "Kho hàng mới" at bounding box center [68, 74] width 67 height 13
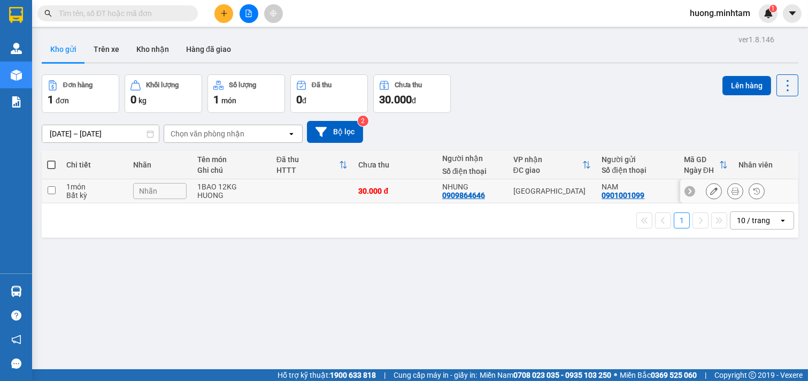
click at [71, 192] on div "Bất kỳ" at bounding box center [94, 195] width 56 height 9
checkbox input "true"
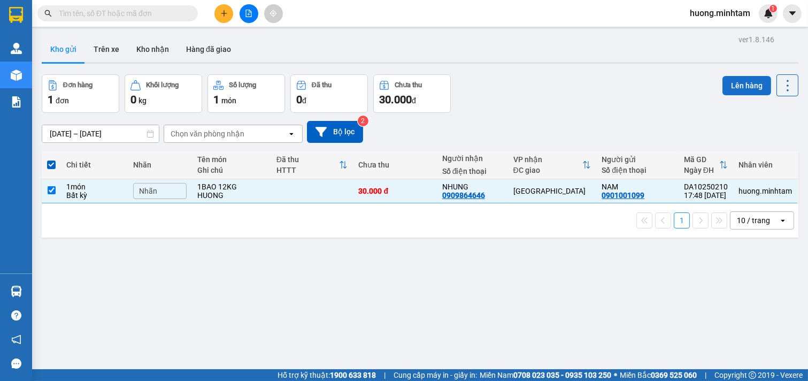
click at [735, 84] on button "Lên hàng" at bounding box center [746, 85] width 49 height 19
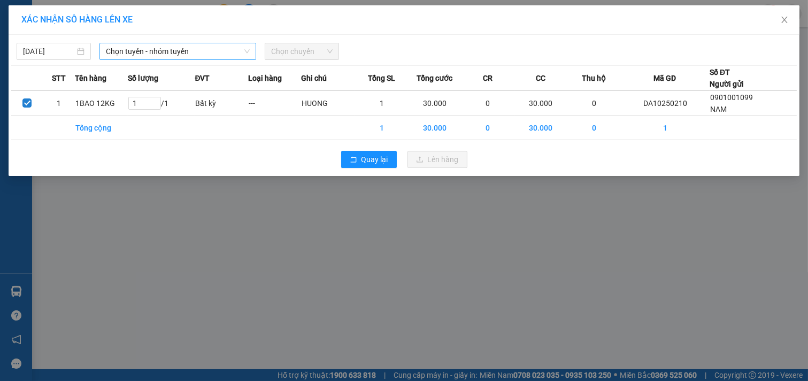
click at [213, 52] on span "Chọn tuyến - nhóm tuyến" at bounding box center [178, 51] width 144 height 16
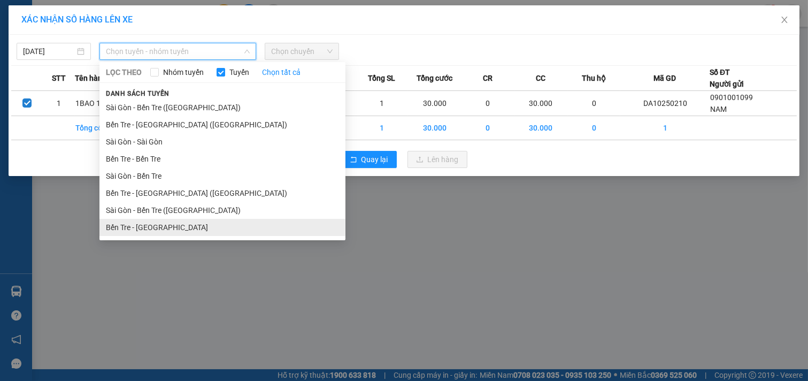
click at [161, 228] on li "Bến Tre - [GEOGRAPHIC_DATA]" at bounding box center [222, 227] width 246 height 17
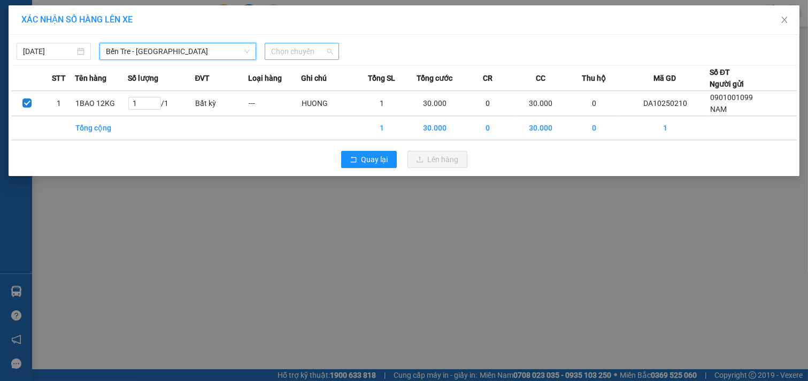
click at [305, 54] on span "Chọn chuyến" at bounding box center [301, 51] width 61 height 16
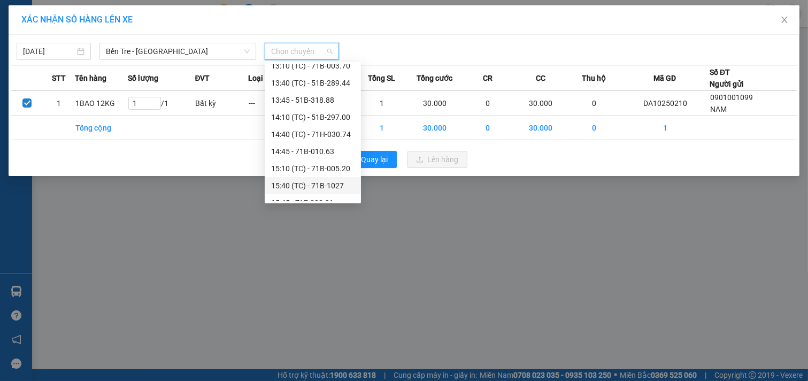
scroll to position [356, 0]
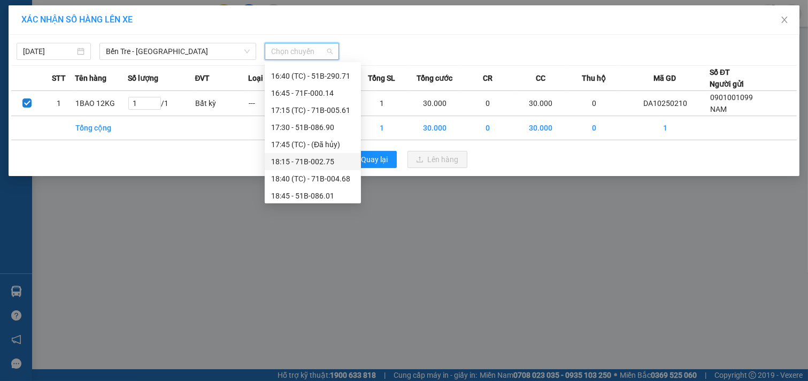
click at [317, 156] on div "18:15 - 71B-002.75" at bounding box center [312, 162] width 83 height 12
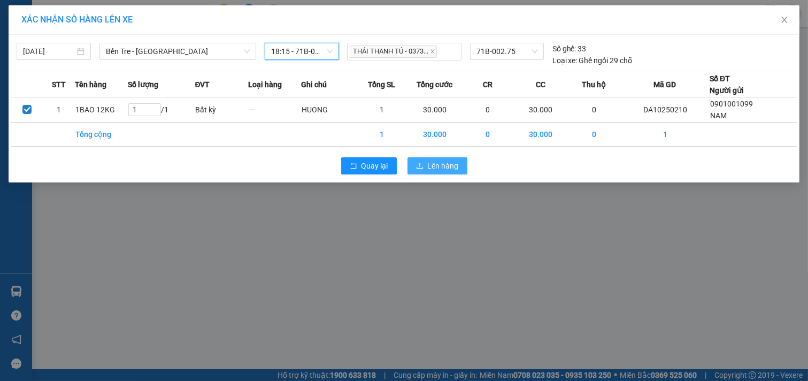
click at [437, 166] on span "Lên hàng" at bounding box center [443, 166] width 31 height 12
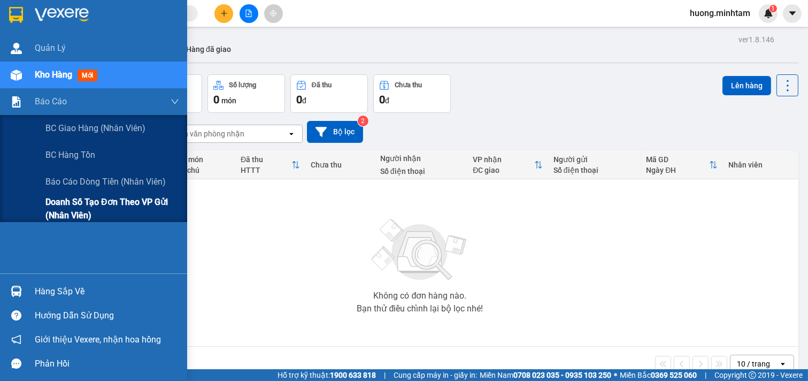
click at [125, 199] on span "Doanh số tạo đơn theo VP gửi (nhân viên)" at bounding box center [112, 208] width 134 height 27
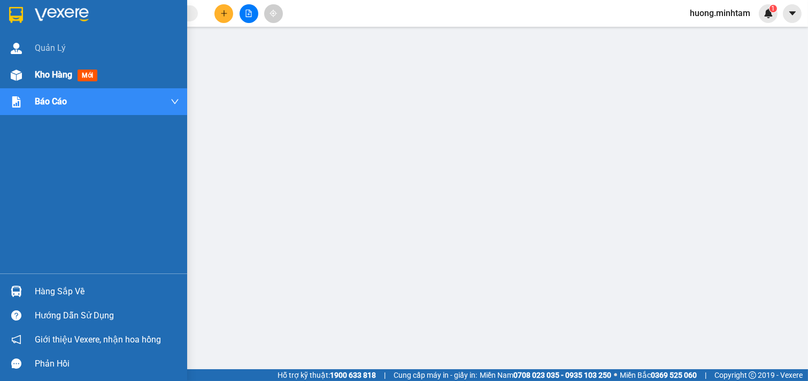
click at [74, 78] on div "Kho hàng mới" at bounding box center [68, 74] width 67 height 13
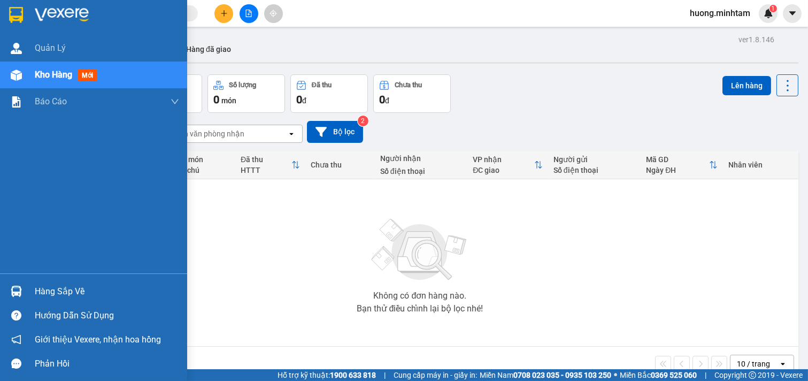
click at [41, 295] on div "Hàng sắp về" at bounding box center [107, 291] width 144 height 16
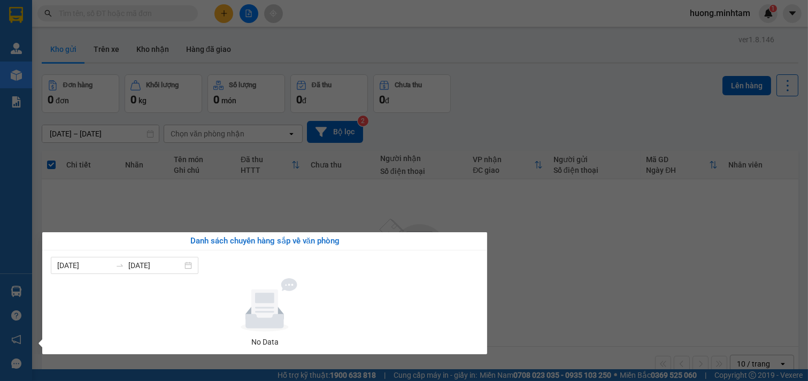
drag, startPoint x: 272, startPoint y: 202, endPoint x: 268, endPoint y: 184, distance: 17.9
click at [272, 196] on section "Kết quả tìm kiếm ( 0 ) Bộ lọc No Data huong.minhtam 1 Quản [PERSON_NAME] hàng m…" at bounding box center [404, 190] width 808 height 381
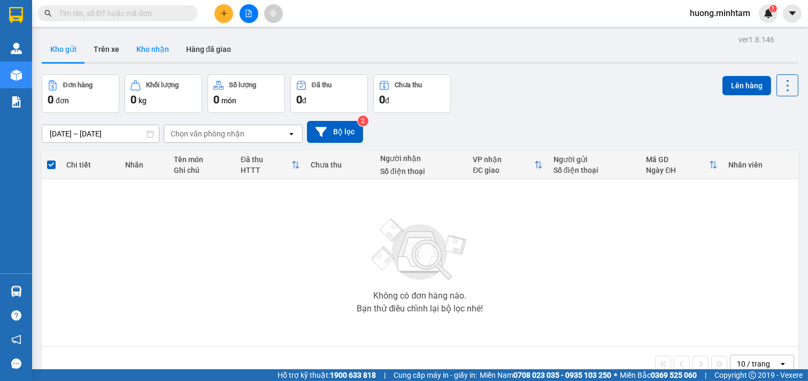
click at [153, 40] on button "Kho nhận" at bounding box center [153, 49] width 50 height 26
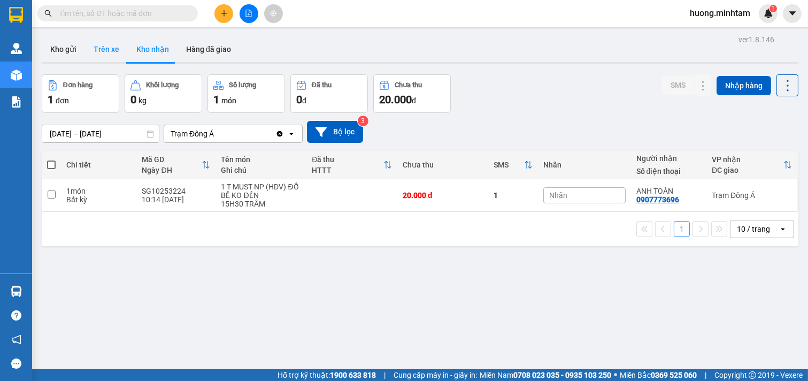
click at [105, 48] on button "Trên xe" at bounding box center [106, 49] width 43 height 26
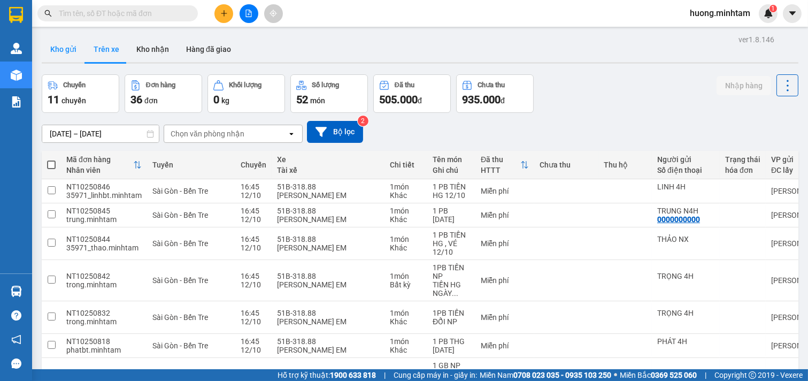
click at [67, 48] on button "Kho gửi" at bounding box center [63, 49] width 43 height 26
